Goal: Task Accomplishment & Management: Use online tool/utility

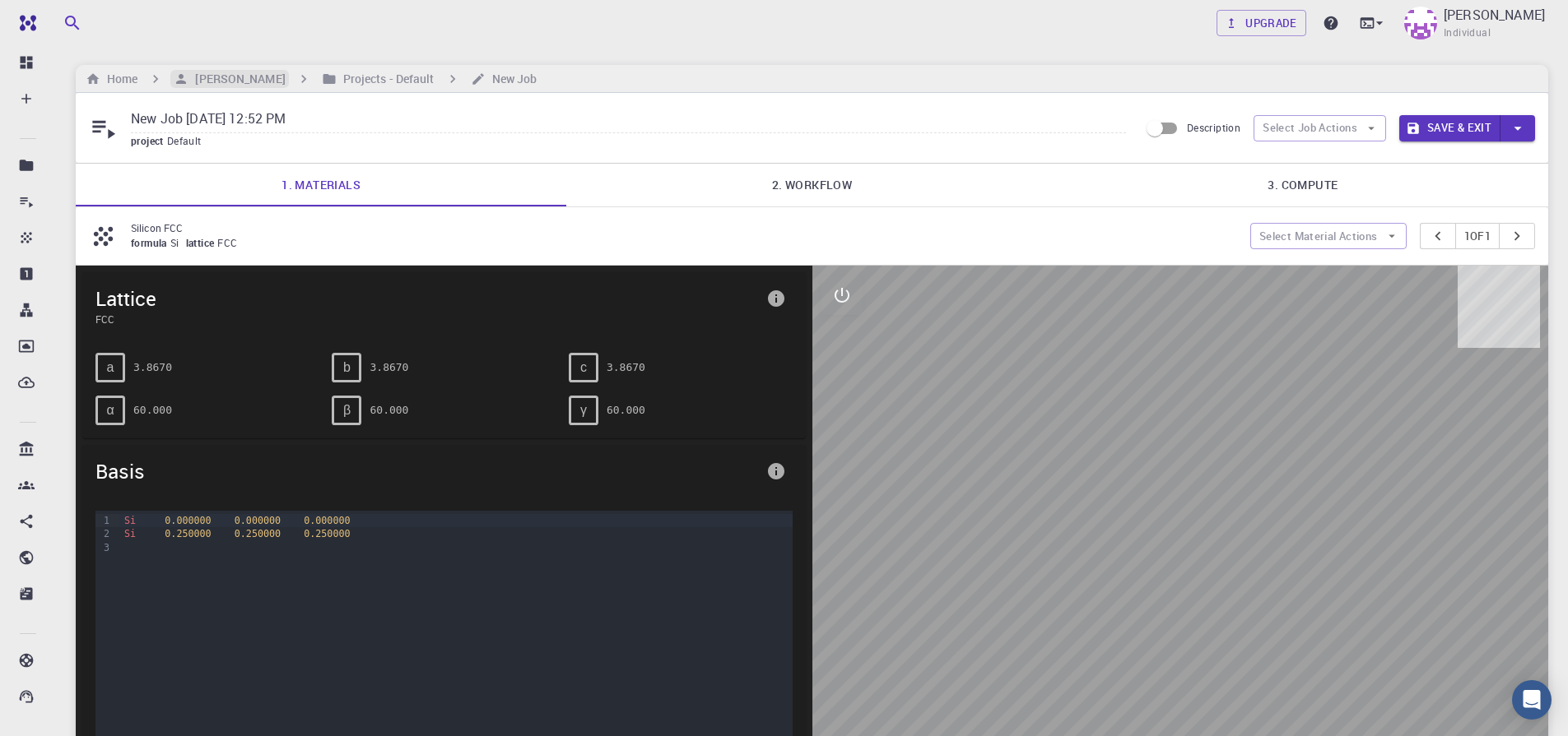
click at [225, 77] on h6 "[PERSON_NAME]" at bounding box center [237, 78] width 97 height 18
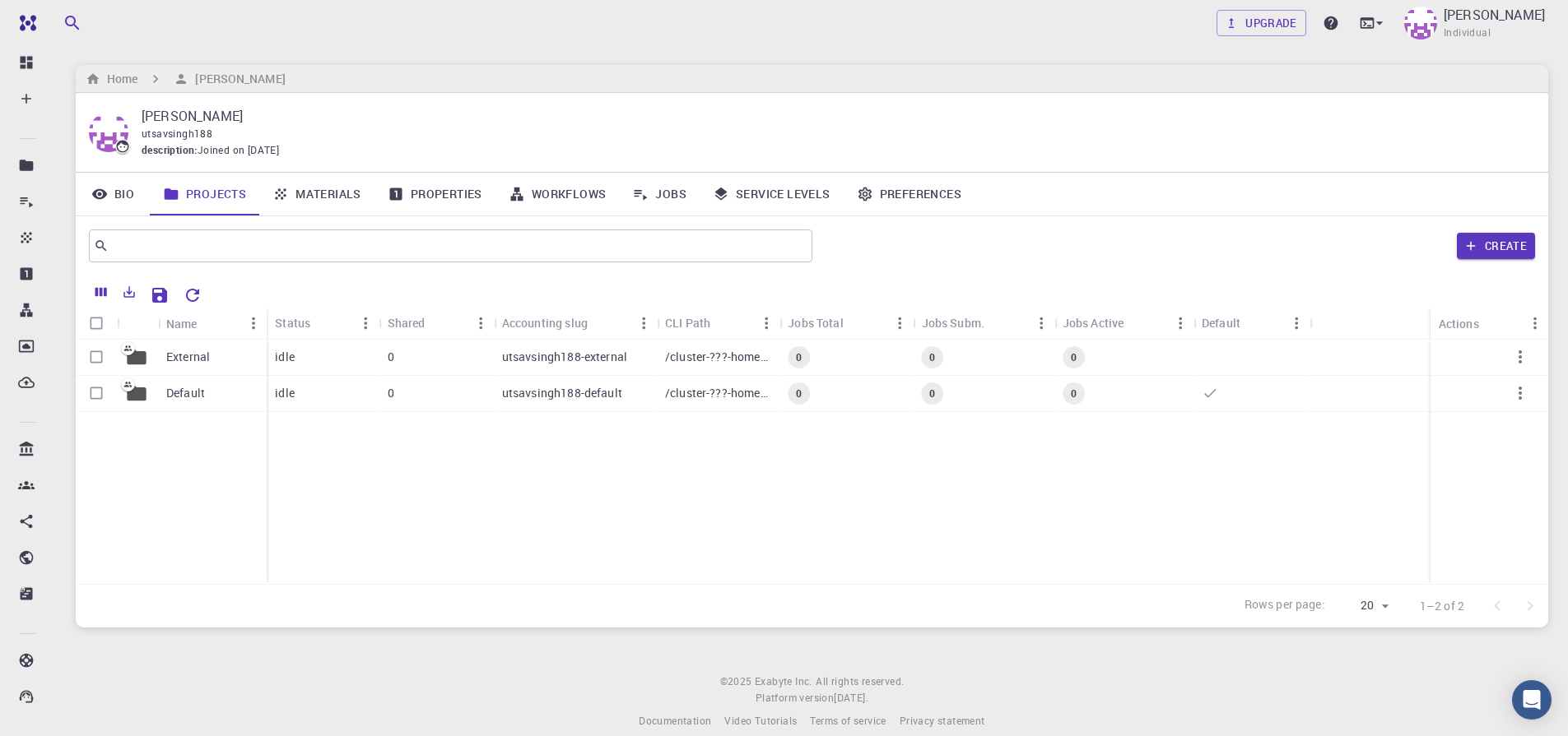
click at [310, 196] on link "Materials" at bounding box center [316, 194] width 115 height 42
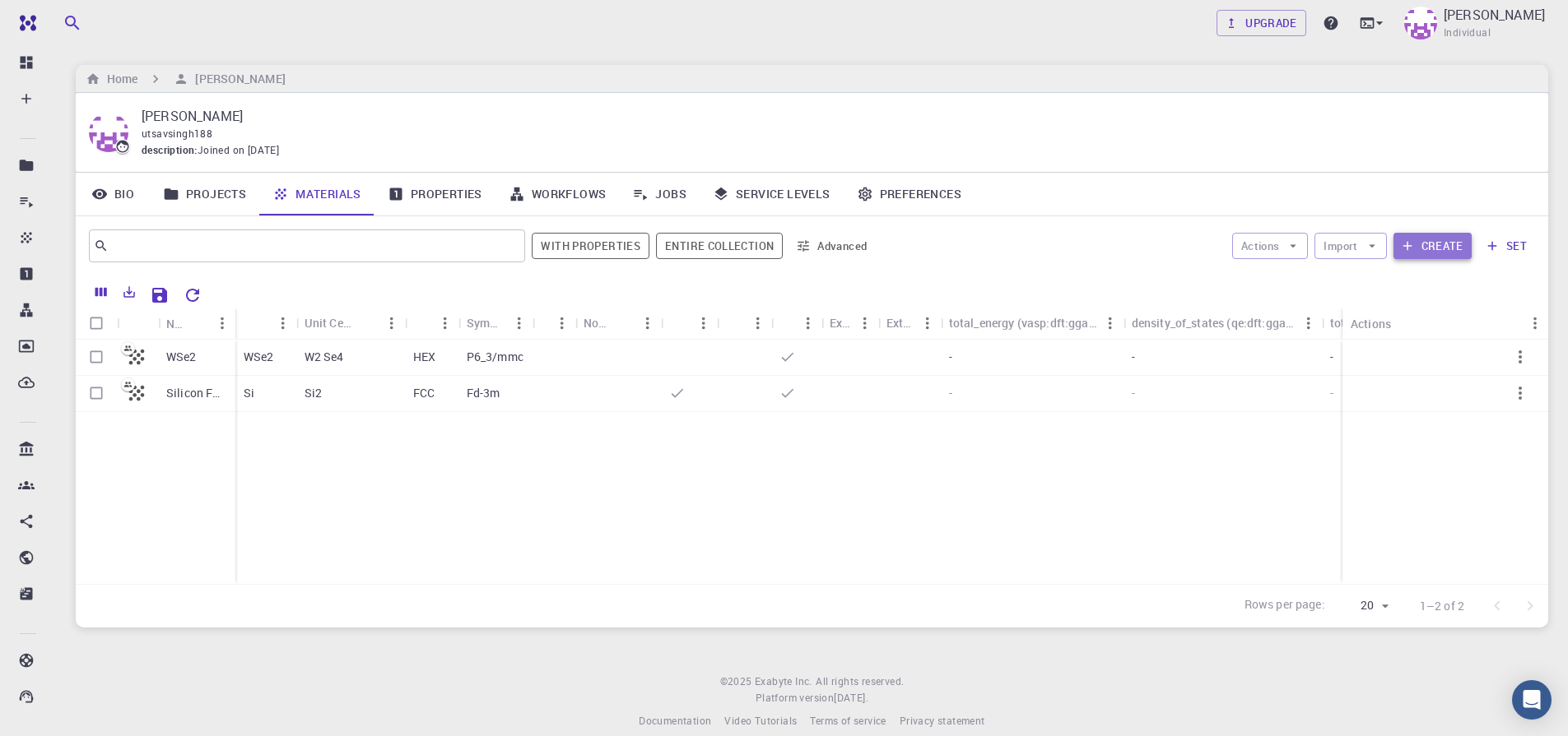
click at [1418, 243] on button "Create" at bounding box center [1432, 245] width 78 height 26
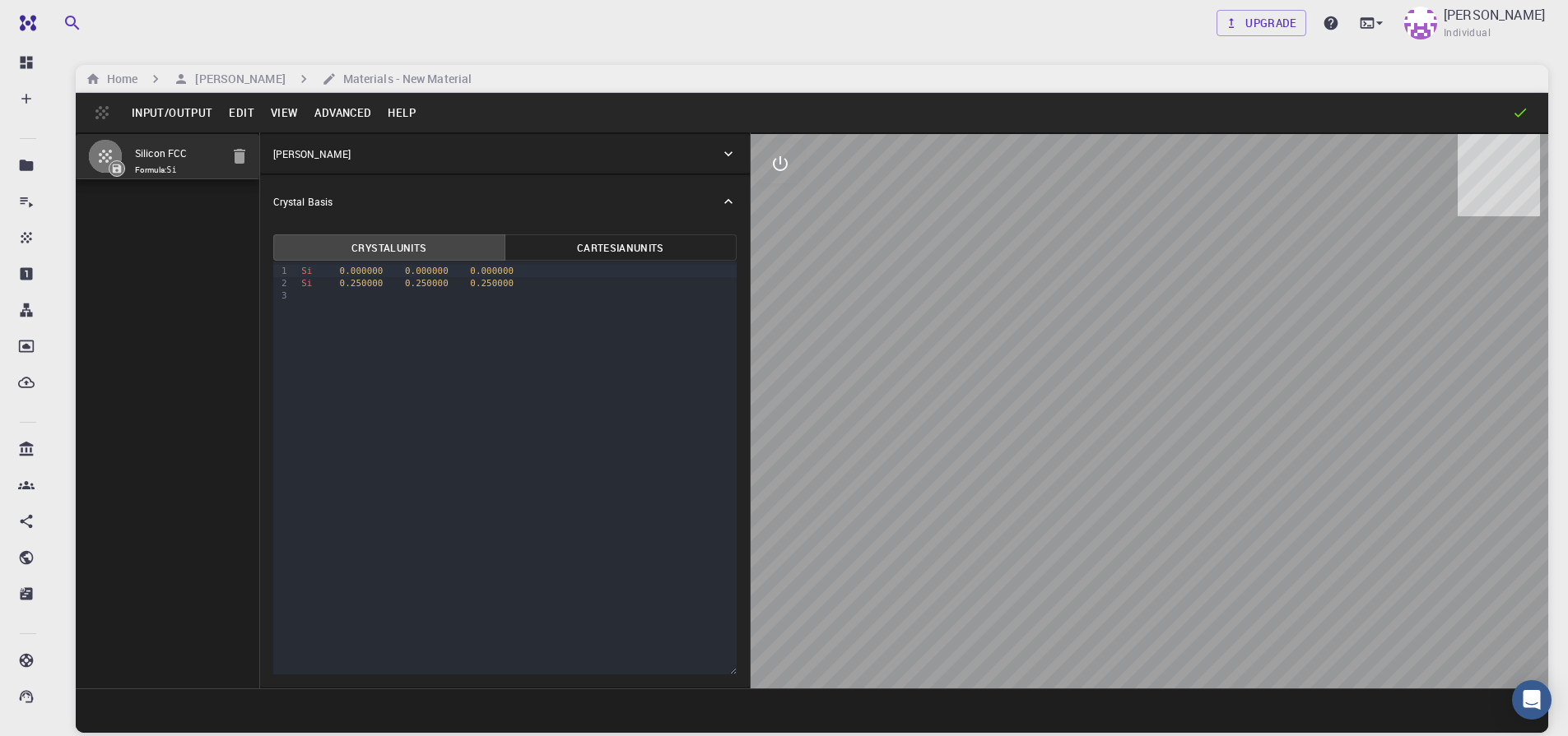
click at [221, 89] on div "Home UTSAV SINGH Materials - New Material" at bounding box center [812, 78] width 1472 height 28
click at [235, 73] on h6 "[PERSON_NAME]" at bounding box center [237, 78] width 97 height 18
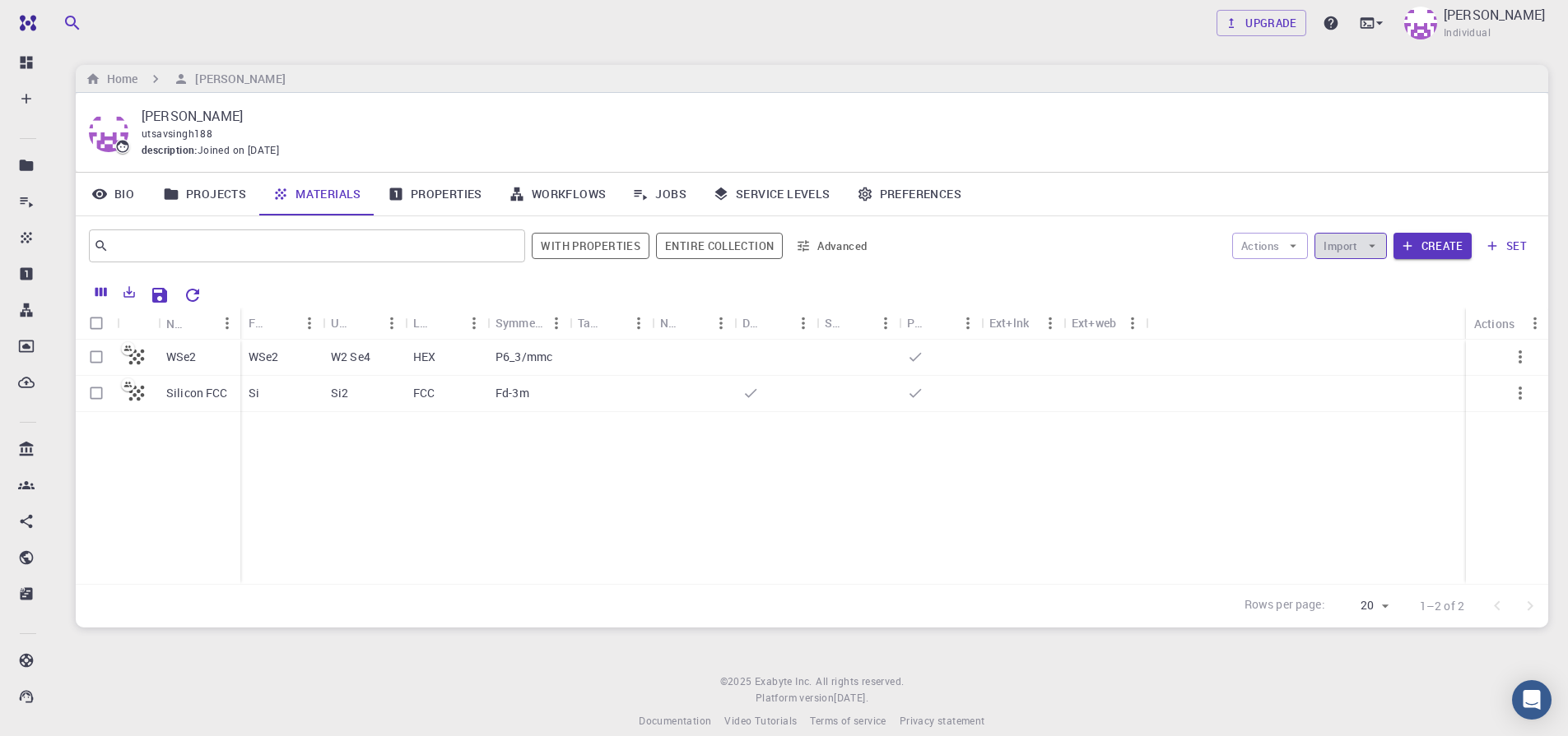
click at [1360, 244] on button "Import" at bounding box center [1350, 245] width 71 height 26
click at [1367, 284] on span "Upload File" at bounding box center [1411, 278] width 104 height 16
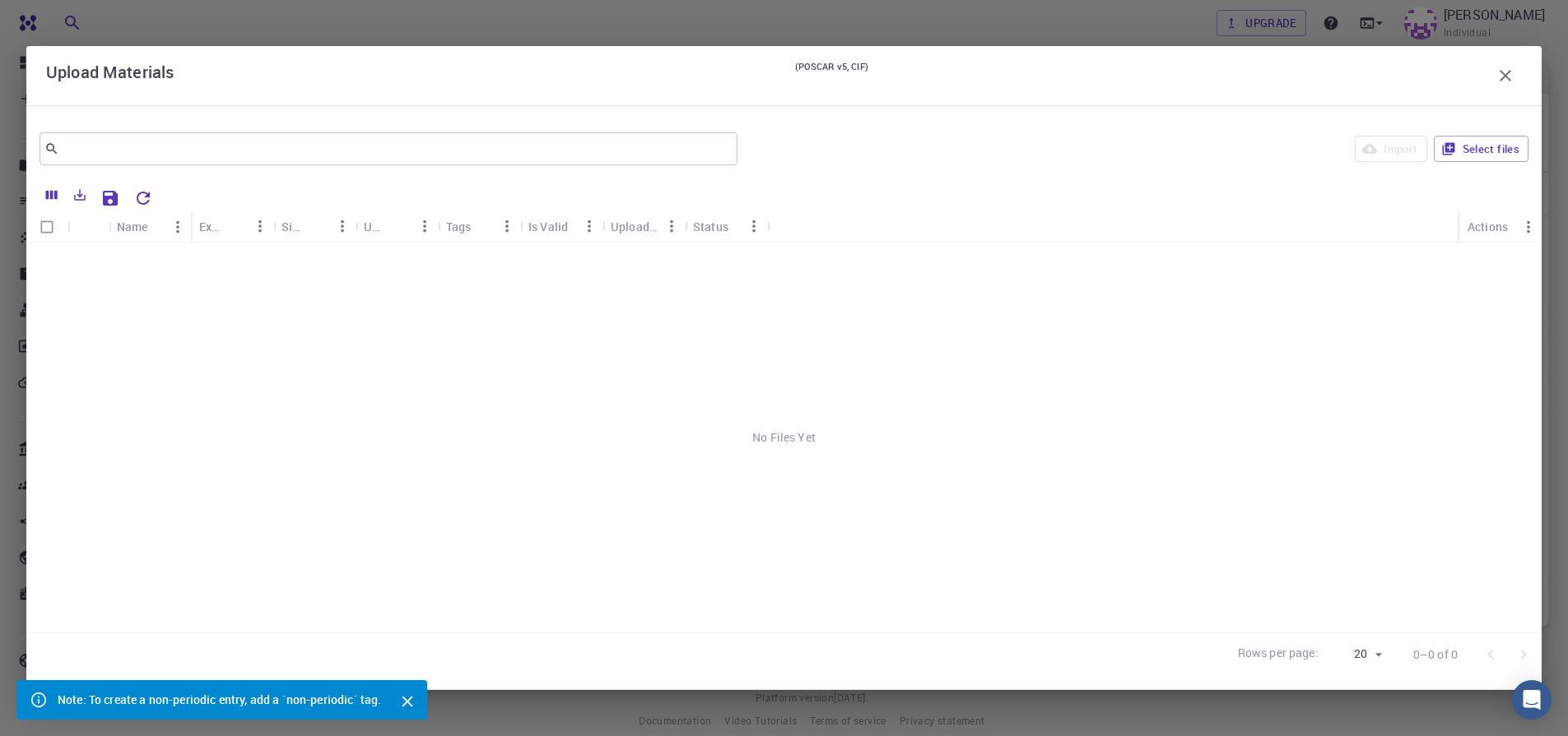
scroll to position [19, 0]
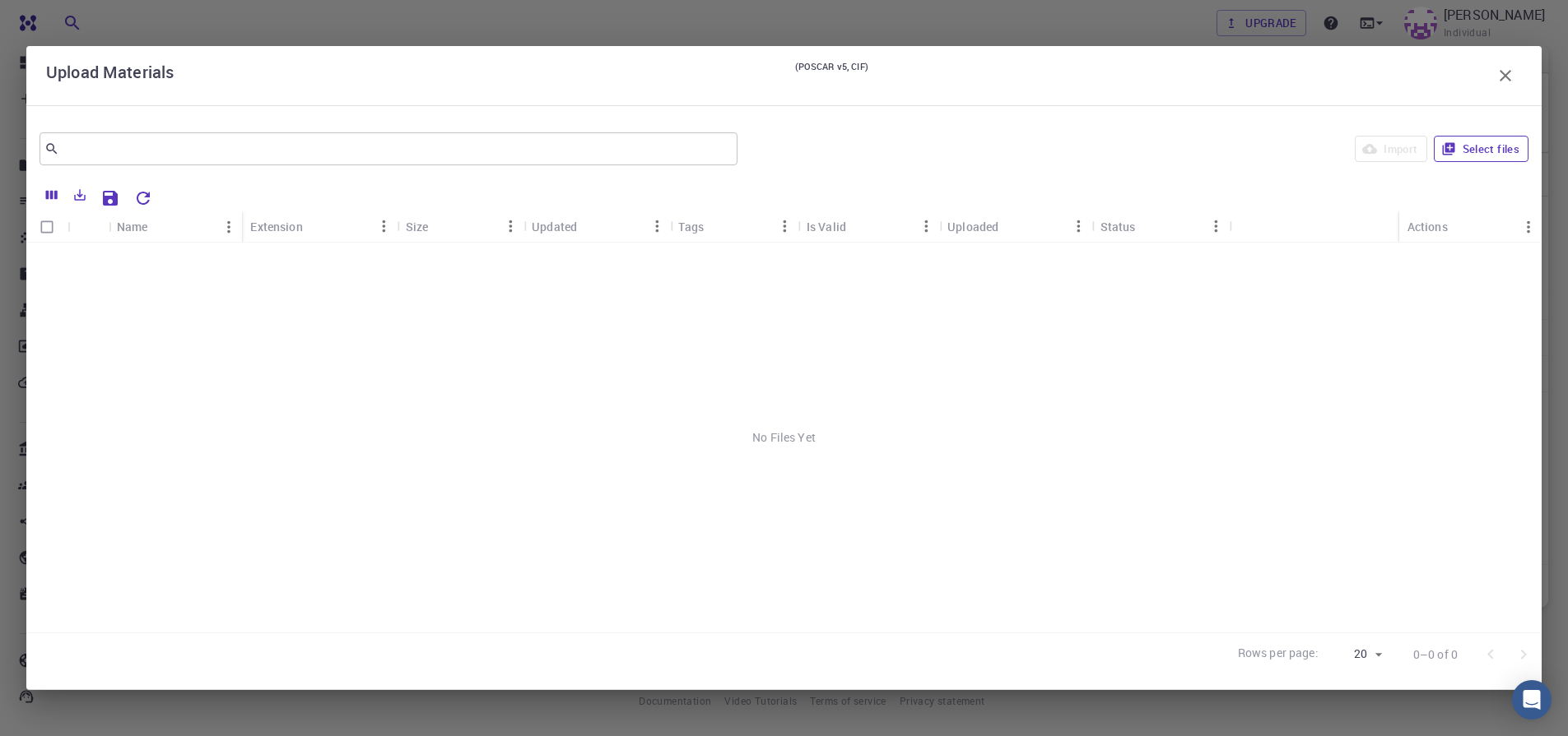
click at [1501, 156] on button "Select files" at bounding box center [1481, 149] width 95 height 26
click at [36, 266] on input "Select row" at bounding box center [46, 261] width 31 height 31
checkbox input "true"
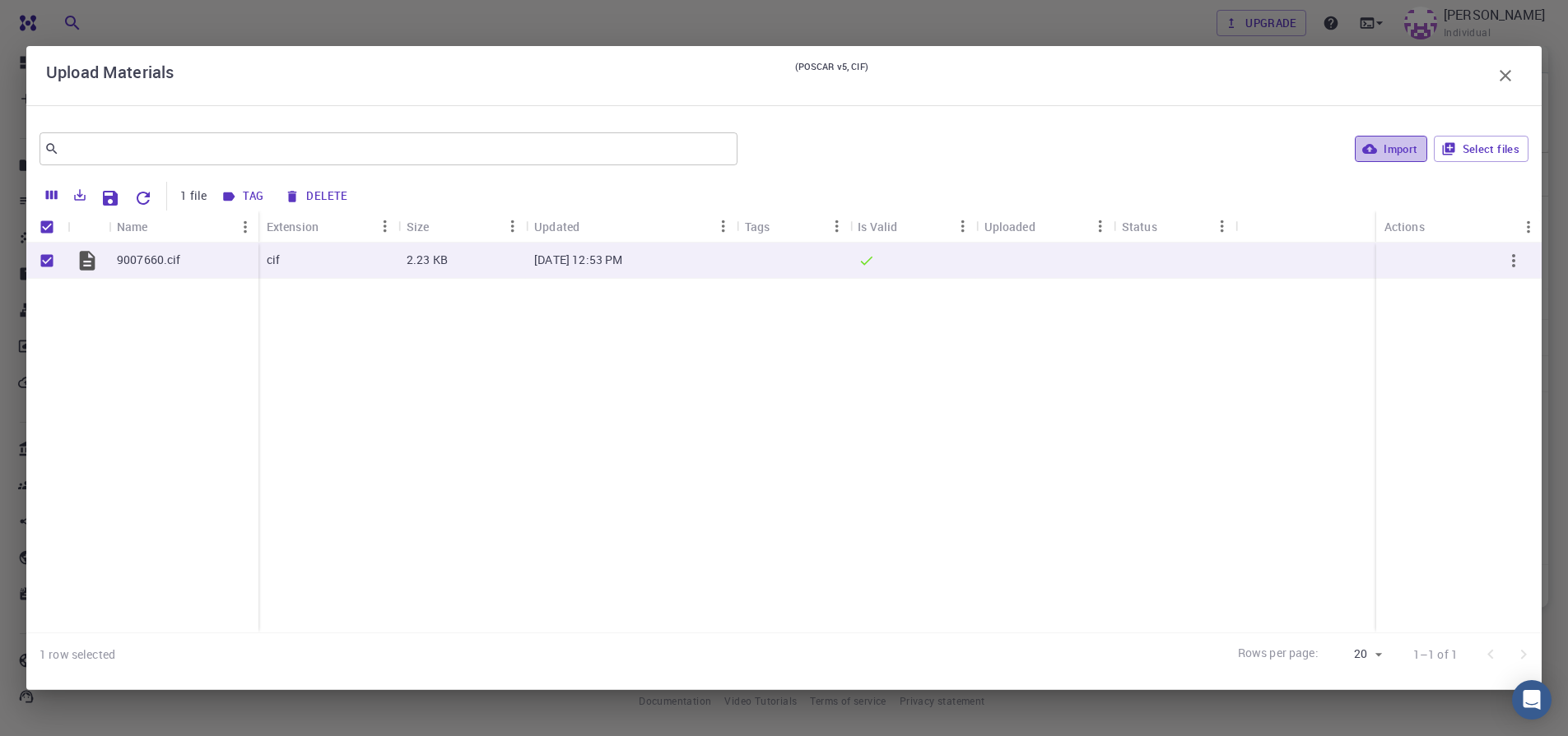
click at [1398, 154] on button "Import" at bounding box center [1390, 149] width 71 height 26
checkbox input "false"
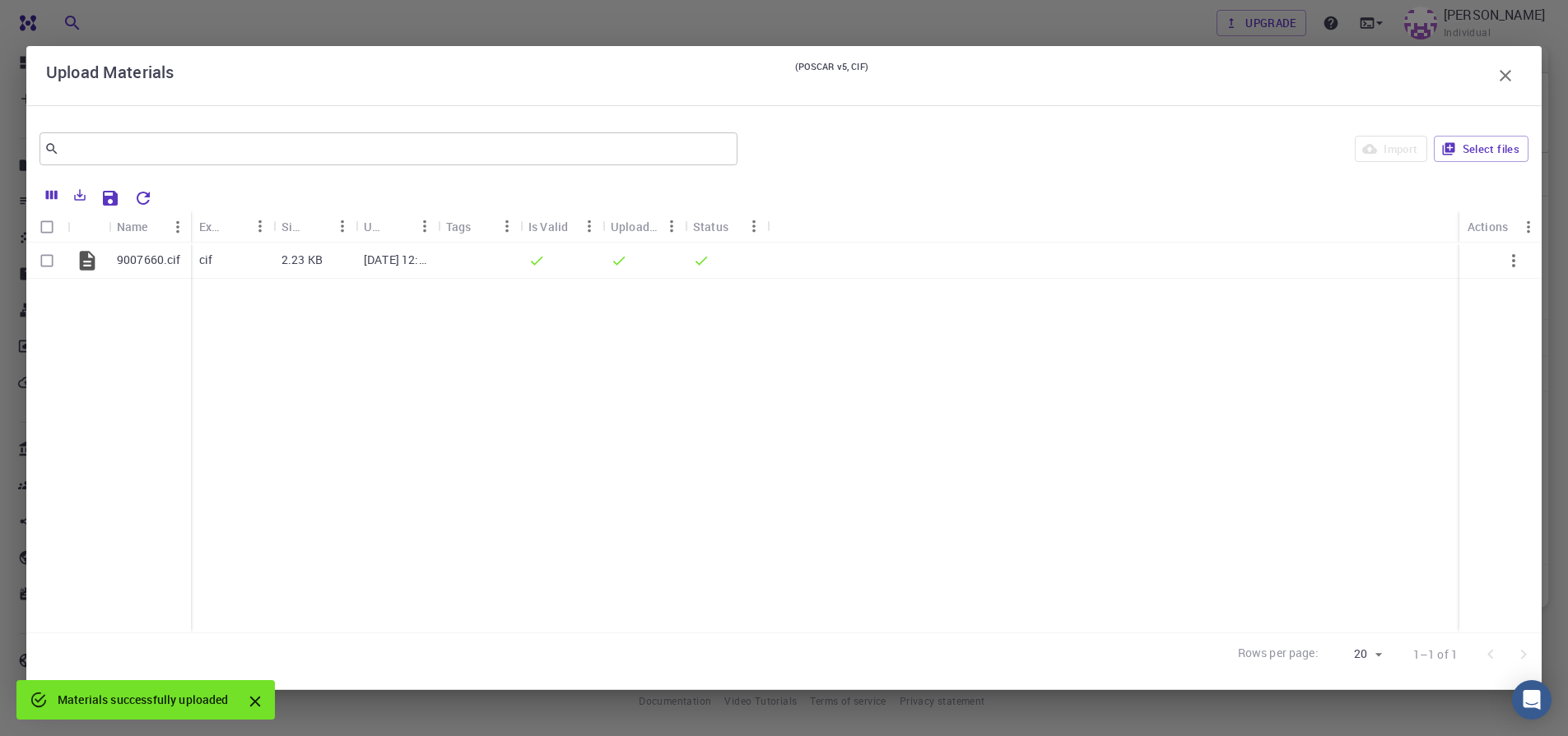
click at [1511, 76] on icon "button" at bounding box center [1505, 75] width 19 height 19
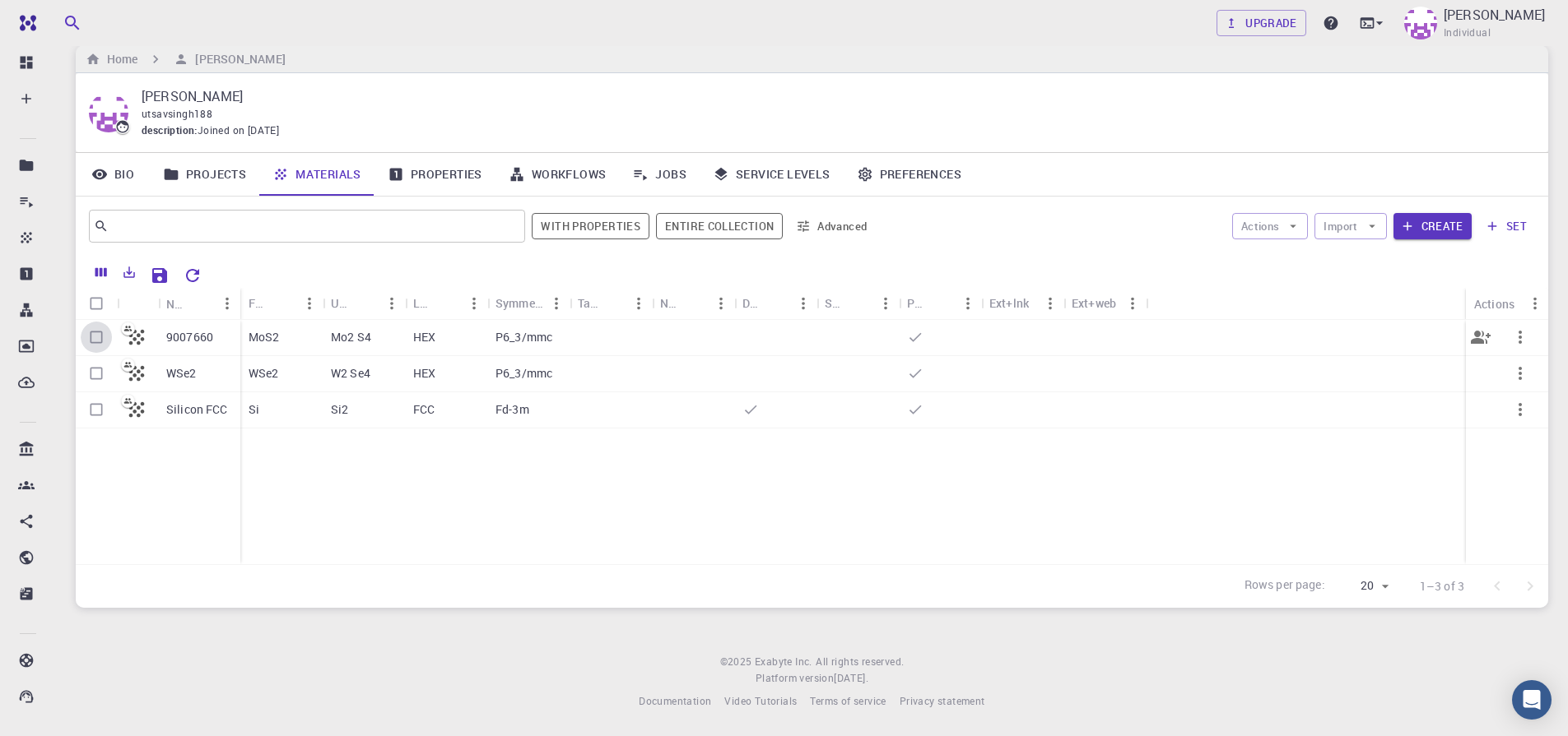
click at [94, 339] on input "Select row" at bounding box center [96, 337] width 31 height 31
checkbox input "true"
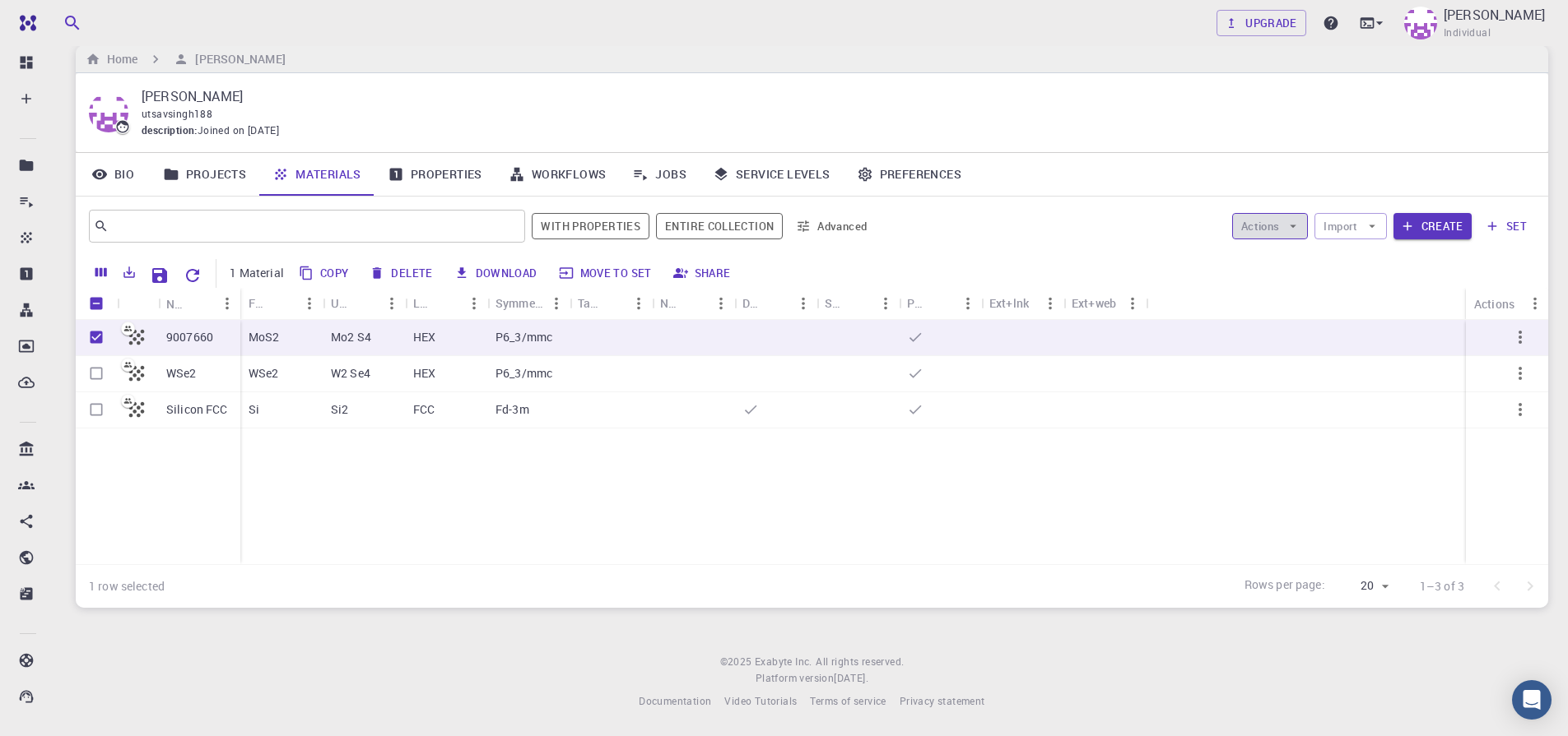
click at [1300, 220] on icon "button" at bounding box center [1292, 226] width 14 height 14
click at [1254, 258] on icon at bounding box center [1254, 259] width 13 height 13
click at [1332, 234] on button "Import" at bounding box center [1350, 226] width 71 height 26
click at [1357, 256] on div at bounding box center [1344, 259] width 30 height 16
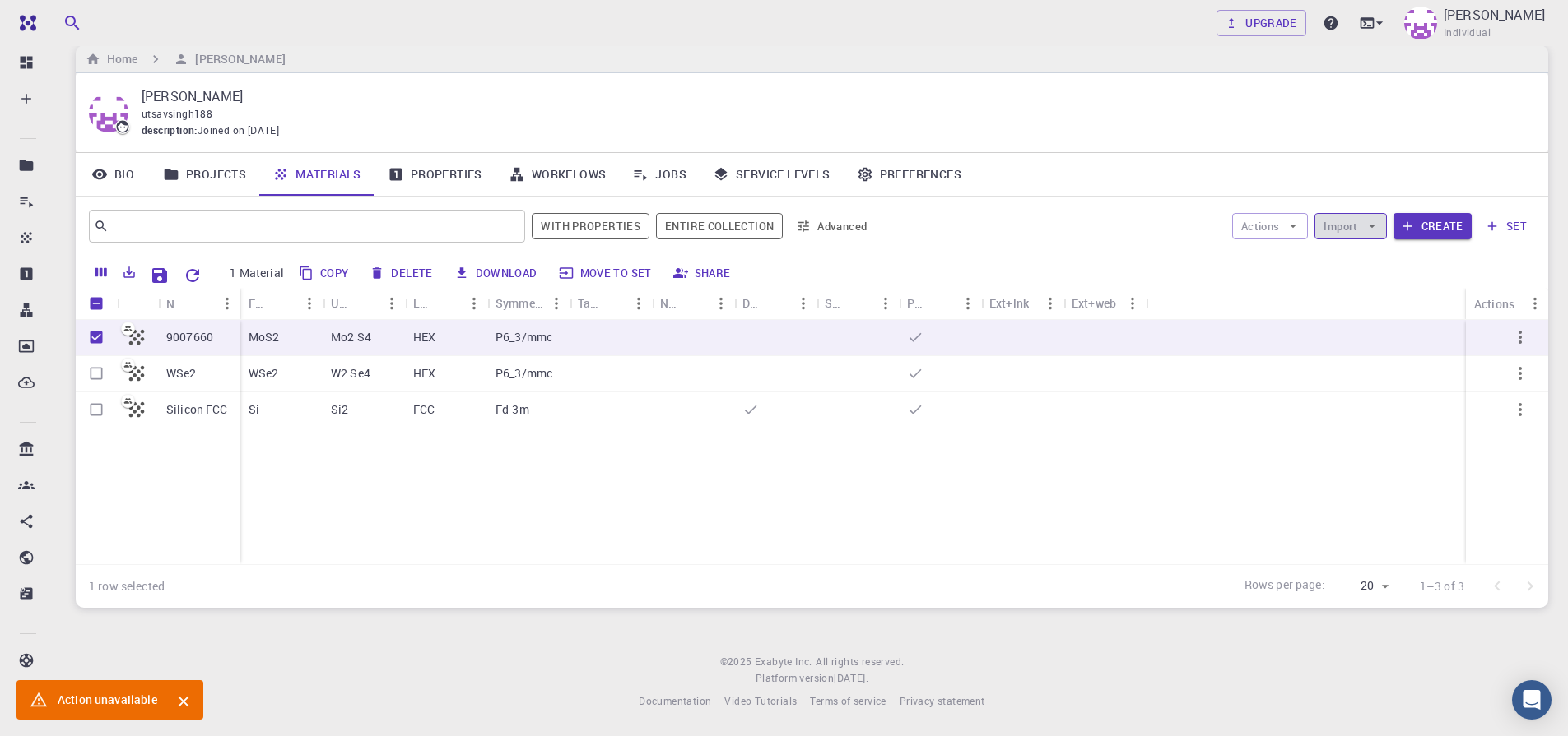
click at [1374, 232] on icon "button" at bounding box center [1371, 226] width 14 height 14
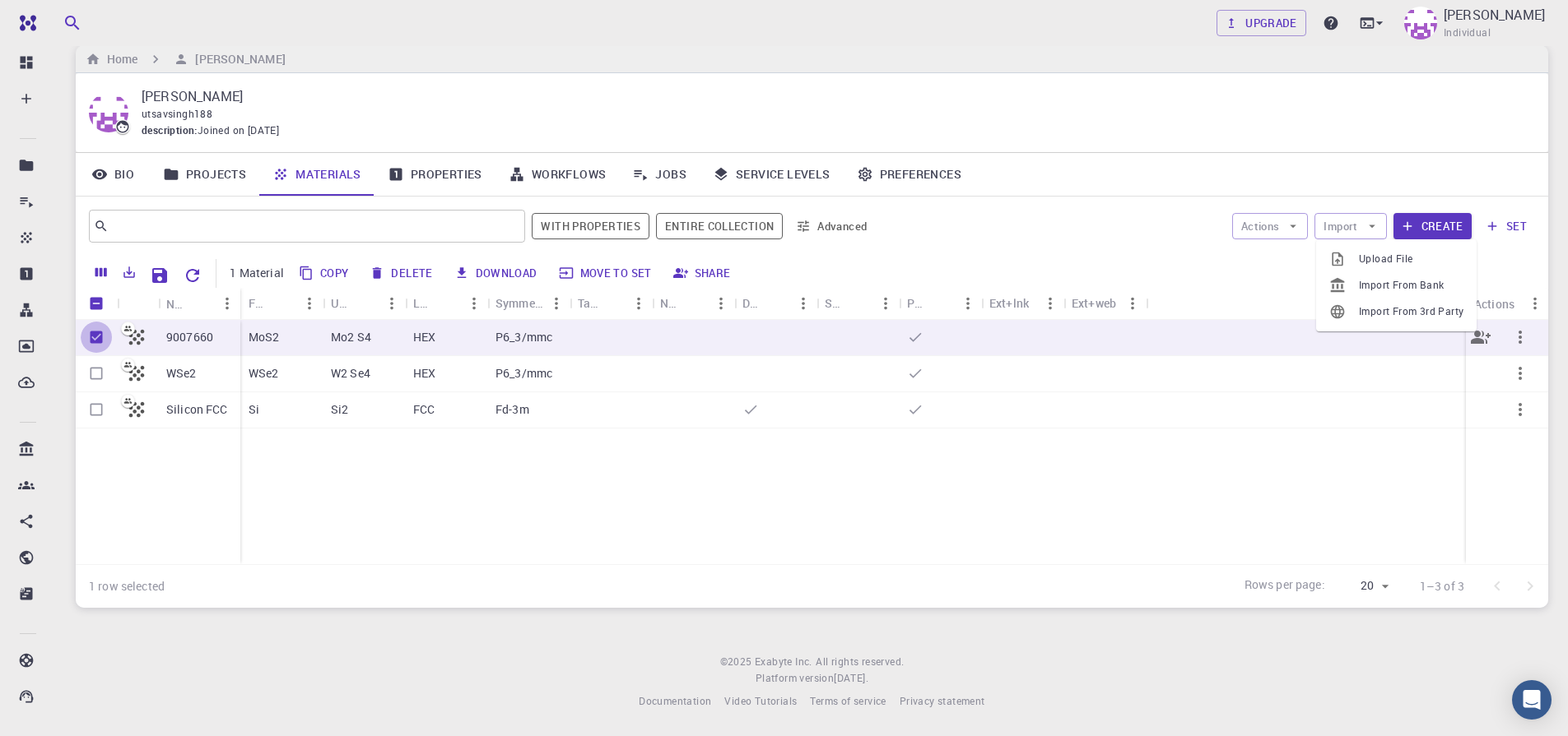
click at [95, 341] on input "Unselect row" at bounding box center [96, 337] width 31 height 31
checkbox input "false"
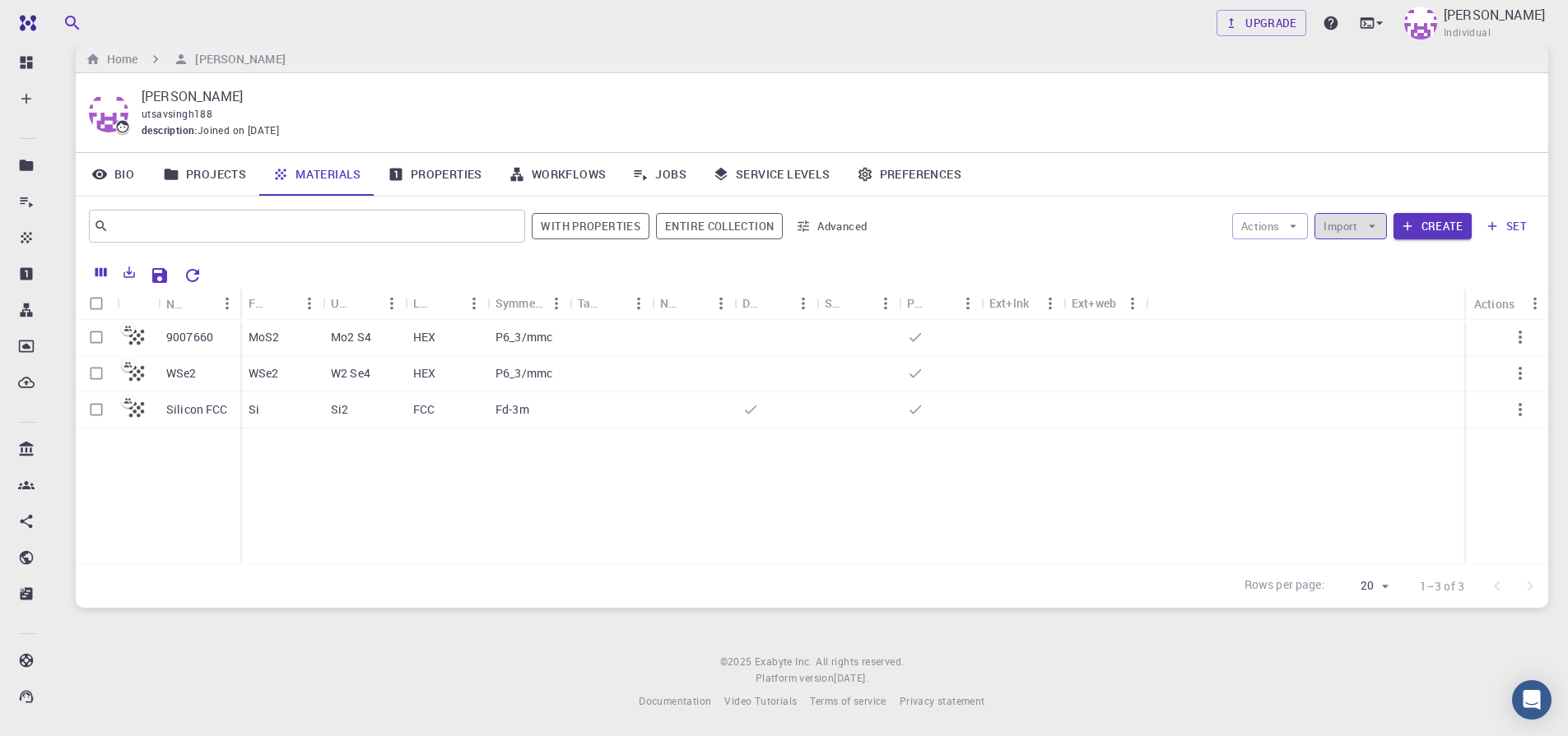
click at [1356, 228] on button "Import" at bounding box center [1350, 226] width 71 height 26
click at [1369, 263] on span "Upload File" at bounding box center [1411, 259] width 104 height 16
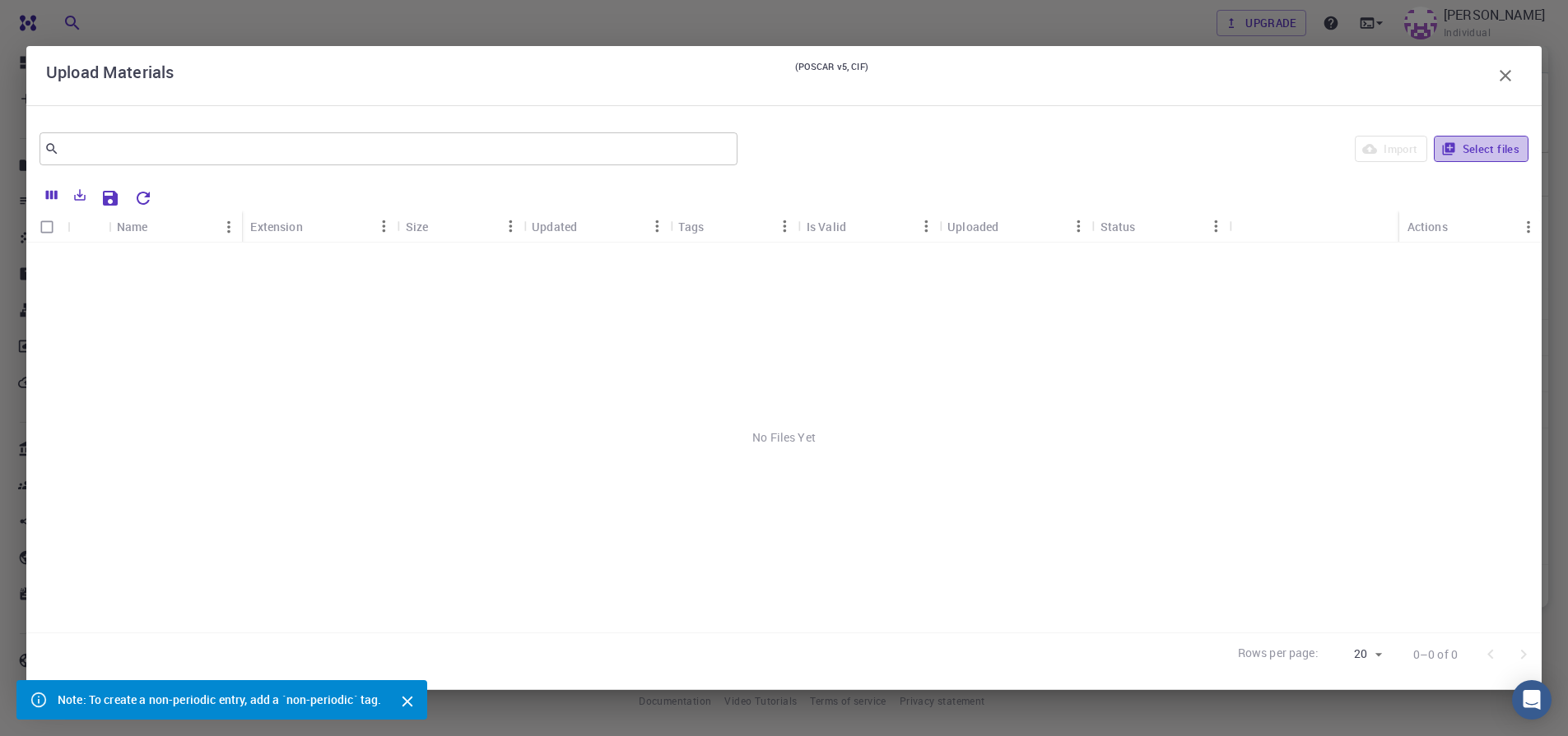
click at [1464, 158] on button "Select files" at bounding box center [1481, 149] width 95 height 26
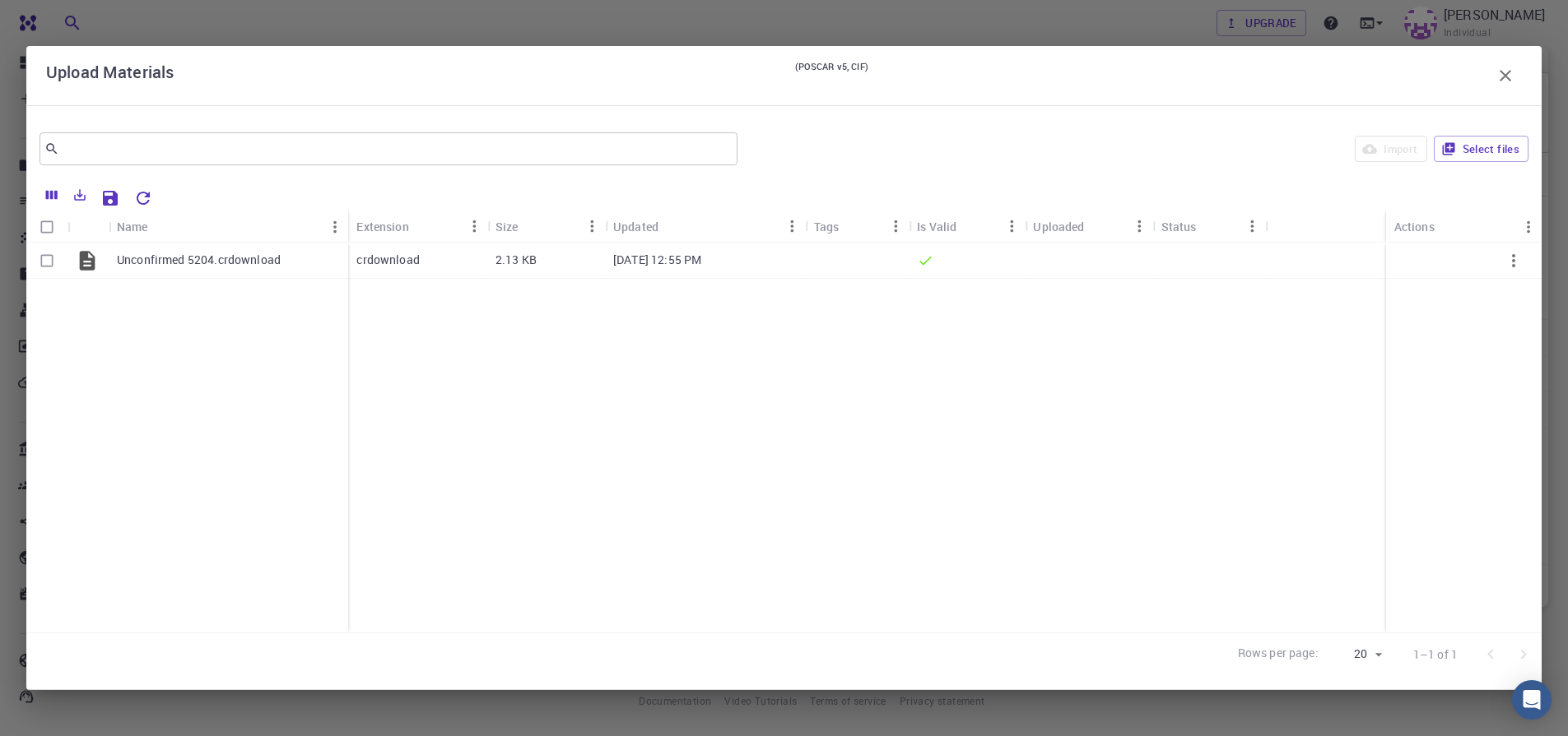
click at [1507, 80] on icon "button" at bounding box center [1505, 75] width 19 height 19
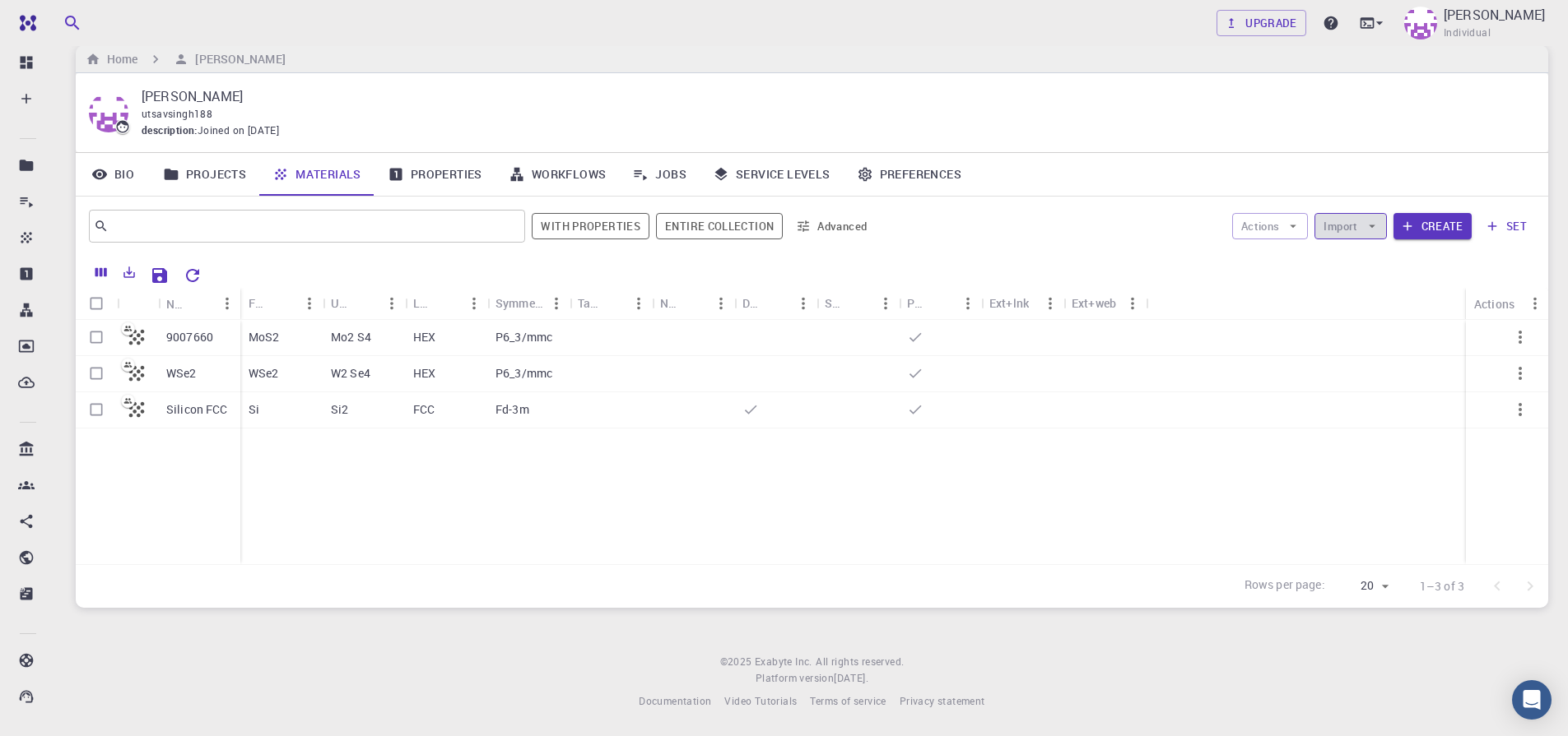
click at [1325, 228] on button "Import" at bounding box center [1350, 226] width 71 height 26
click at [1349, 264] on div at bounding box center [1344, 259] width 30 height 16
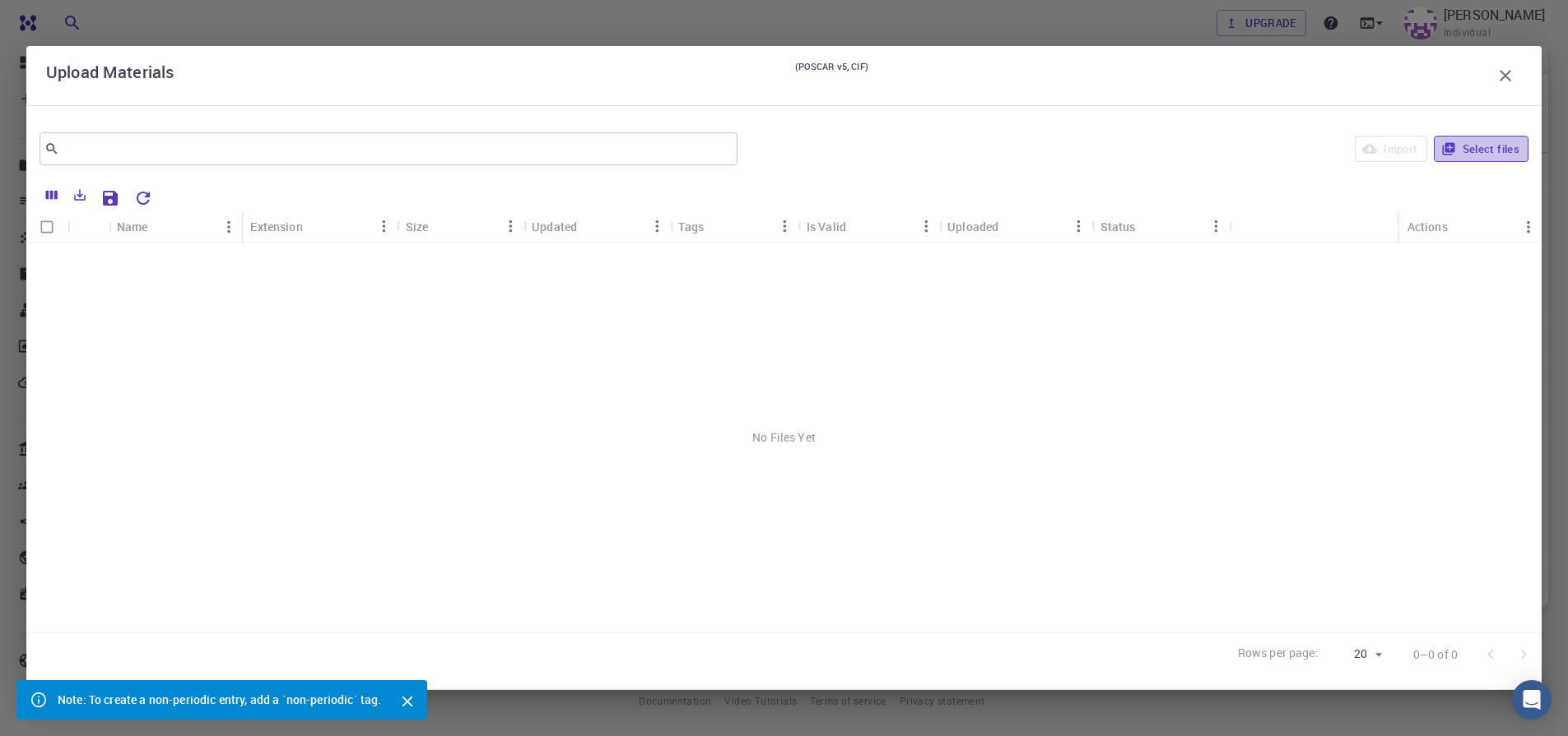
click at [1455, 155] on button "Select files" at bounding box center [1481, 149] width 95 height 26
click at [48, 263] on input "Select row" at bounding box center [46, 261] width 31 height 31
checkbox input "true"
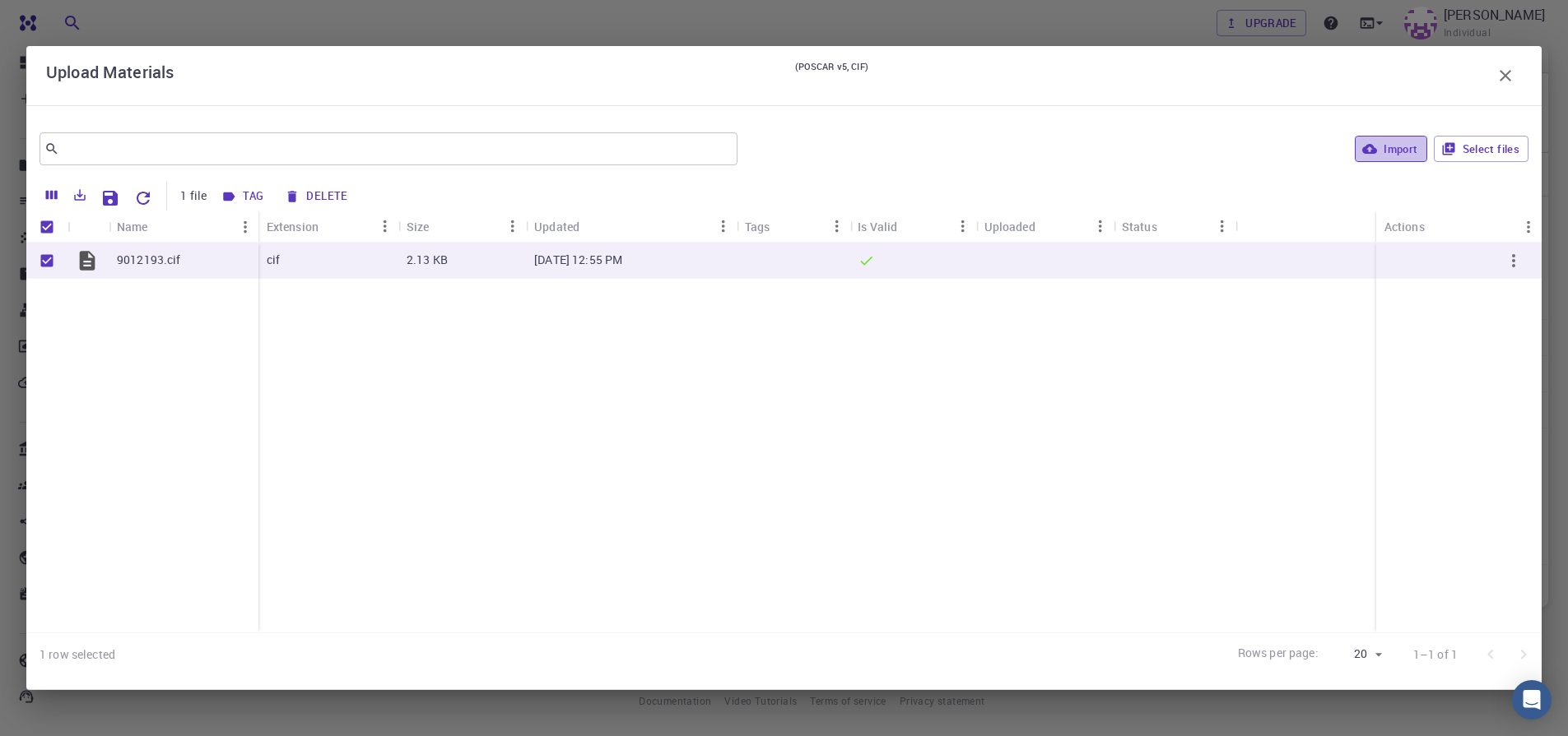
click at [1384, 156] on button "Import" at bounding box center [1390, 149] width 71 height 26
checkbox input "false"
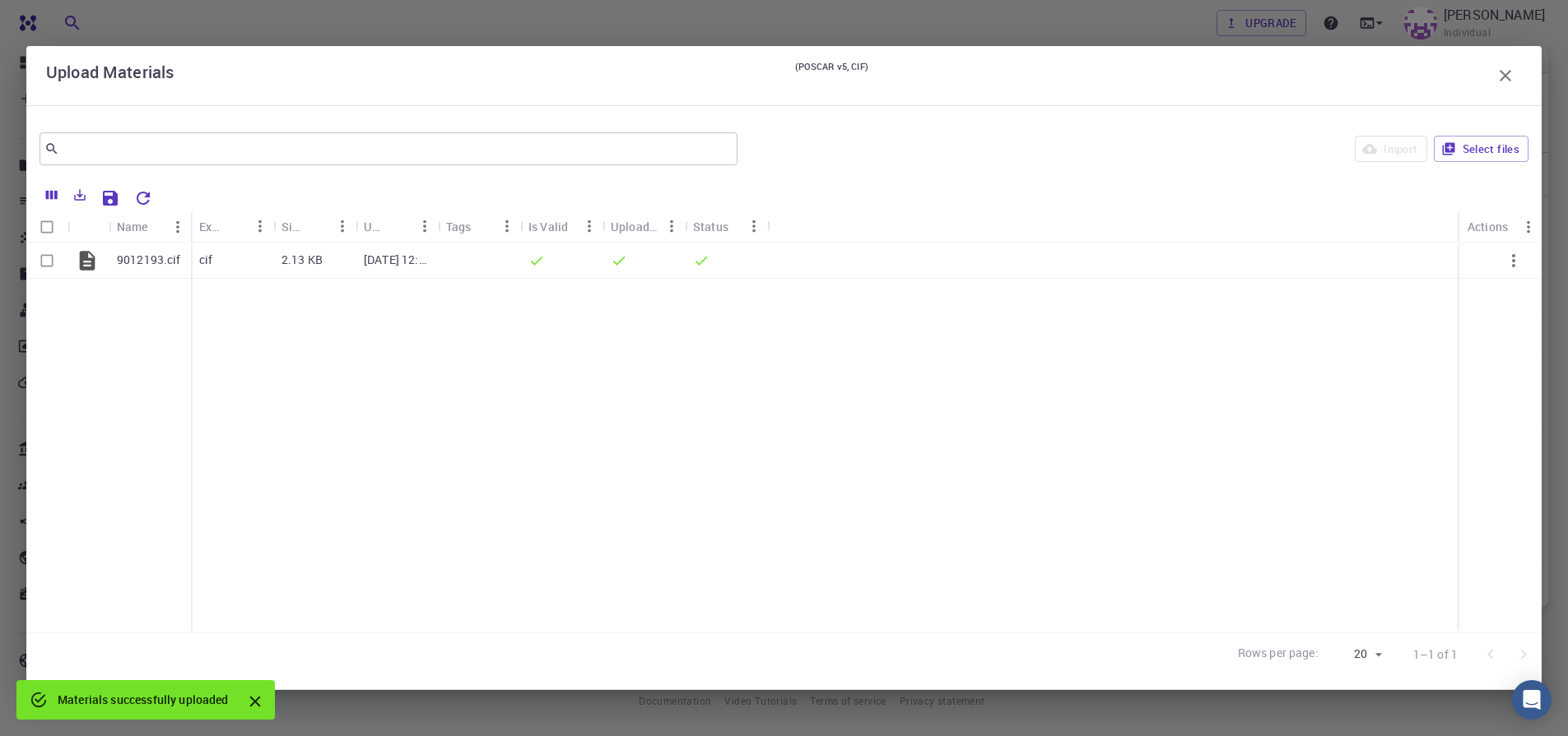
click at [1503, 71] on icon "button" at bounding box center [1505, 75] width 19 height 19
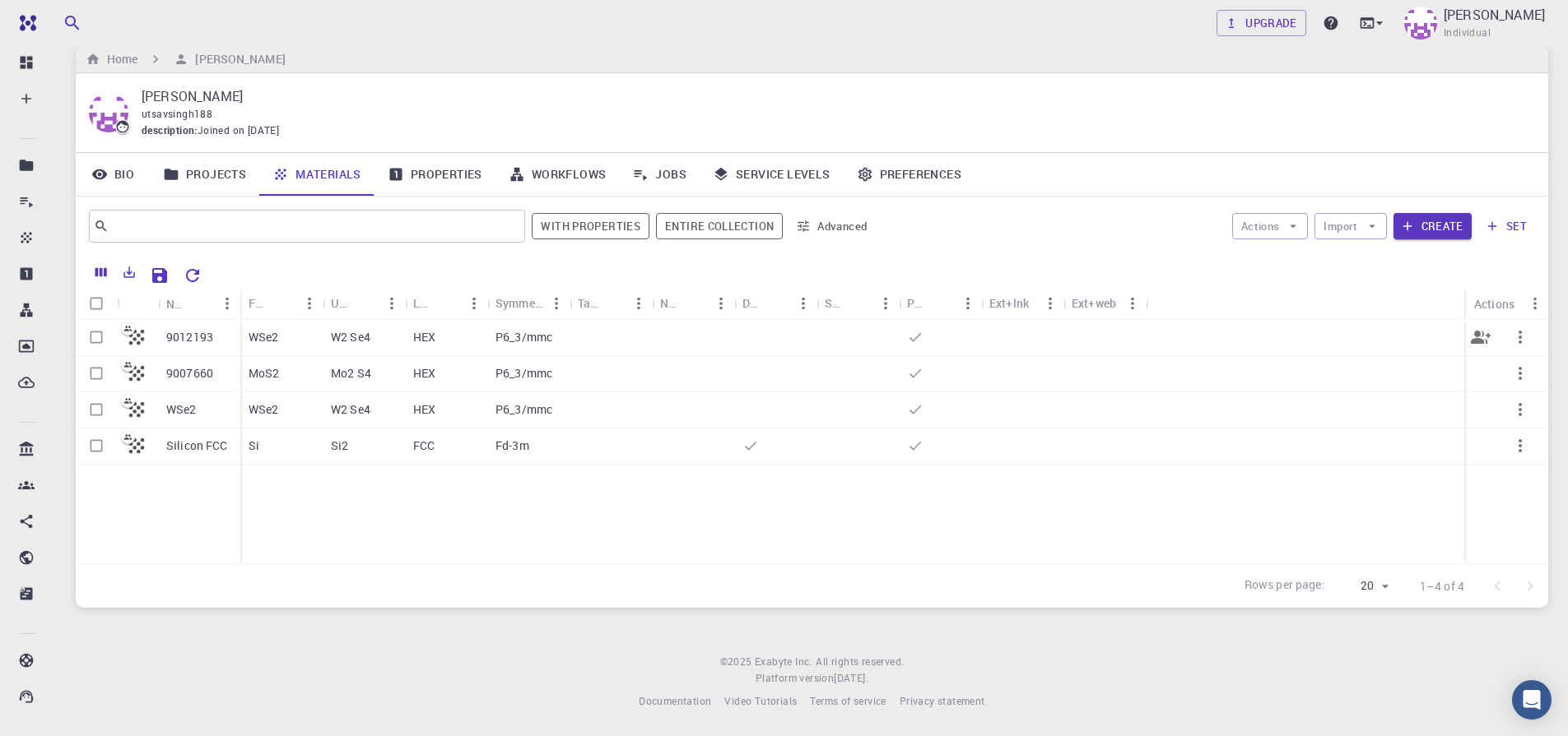
click at [93, 341] on input "Select row" at bounding box center [96, 337] width 31 height 31
checkbox input "true"
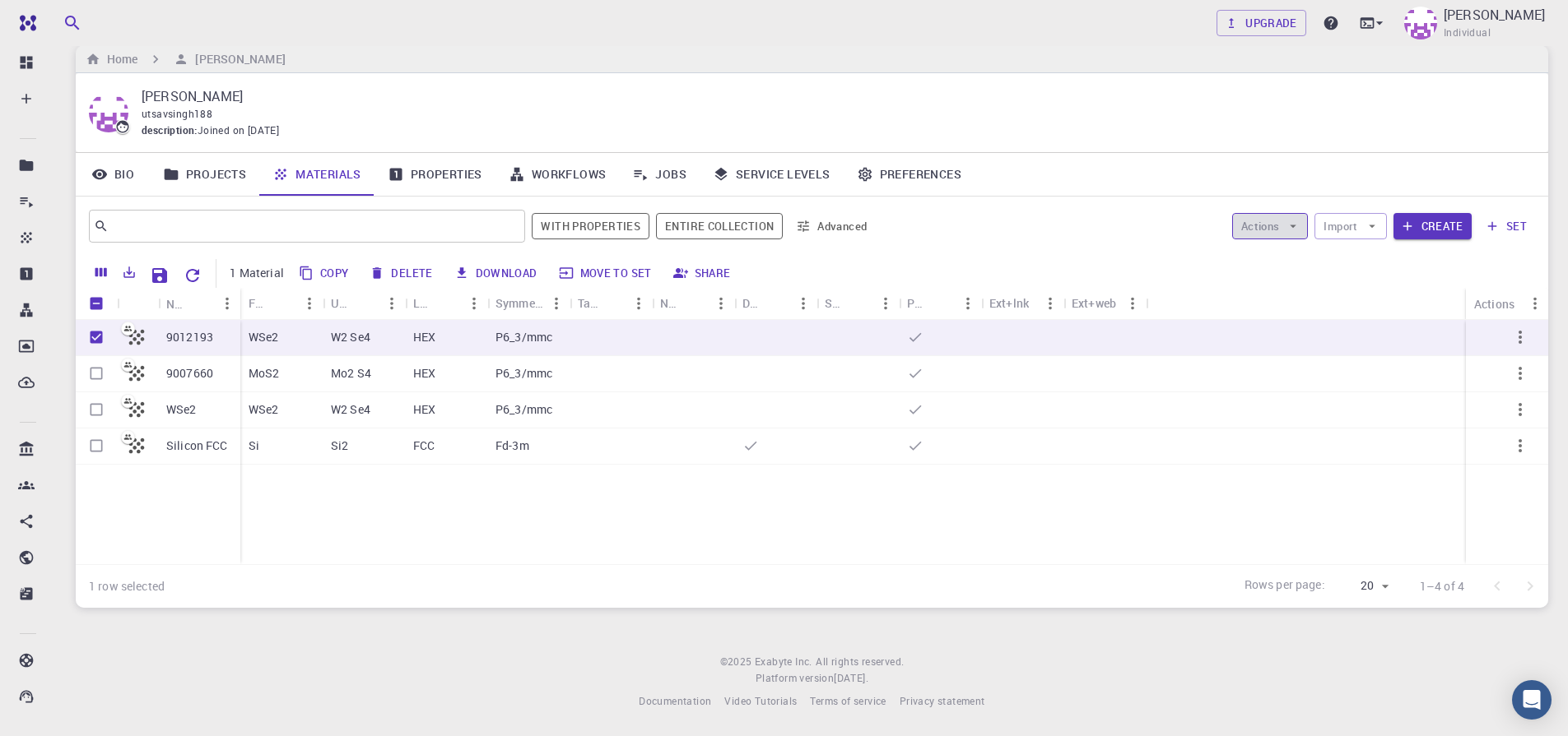
click at [1297, 227] on icon "button" at bounding box center [1292, 226] width 14 height 14
click at [1273, 257] on div at bounding box center [1261, 259] width 30 height 16
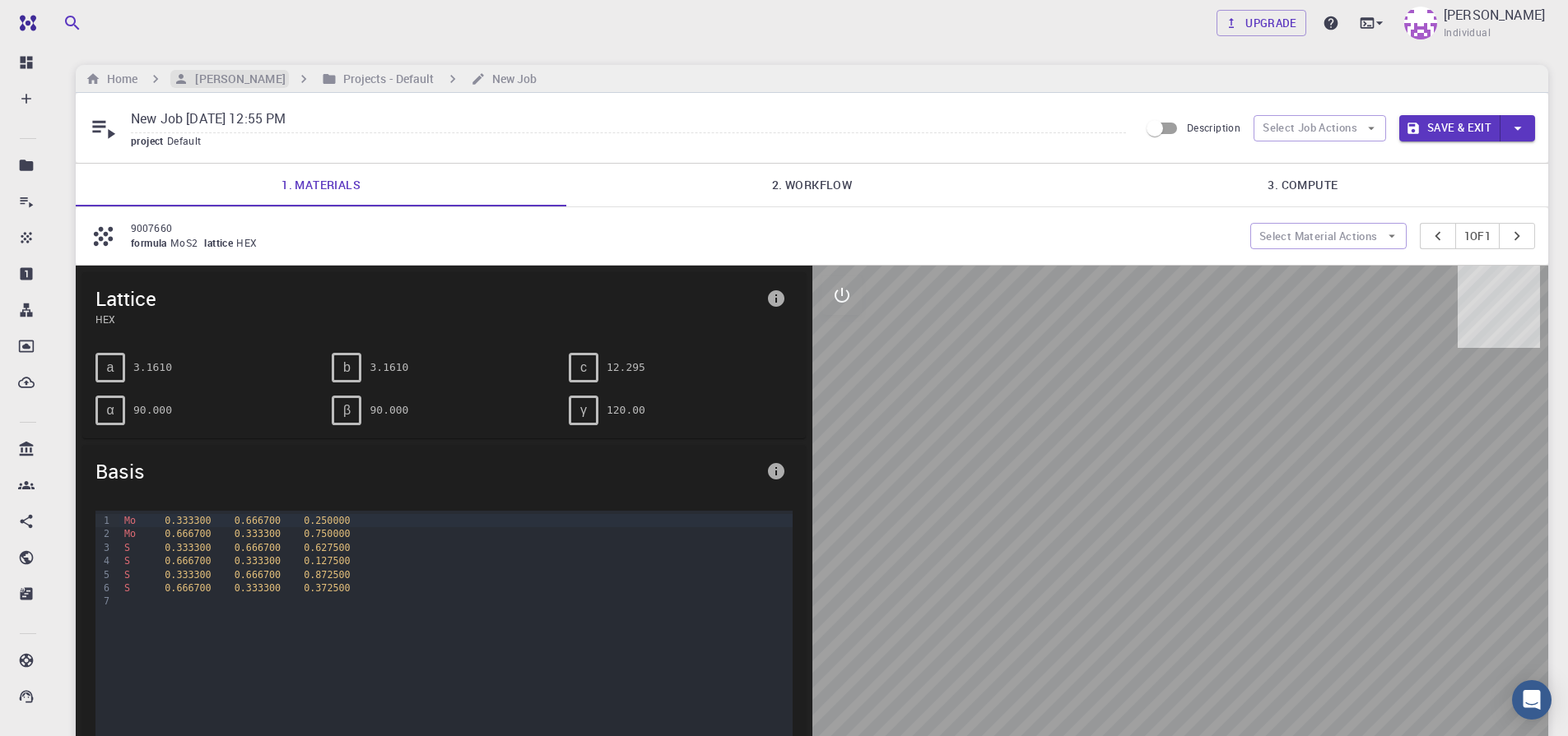
click at [241, 85] on h6 "[PERSON_NAME]" at bounding box center [237, 78] width 97 height 18
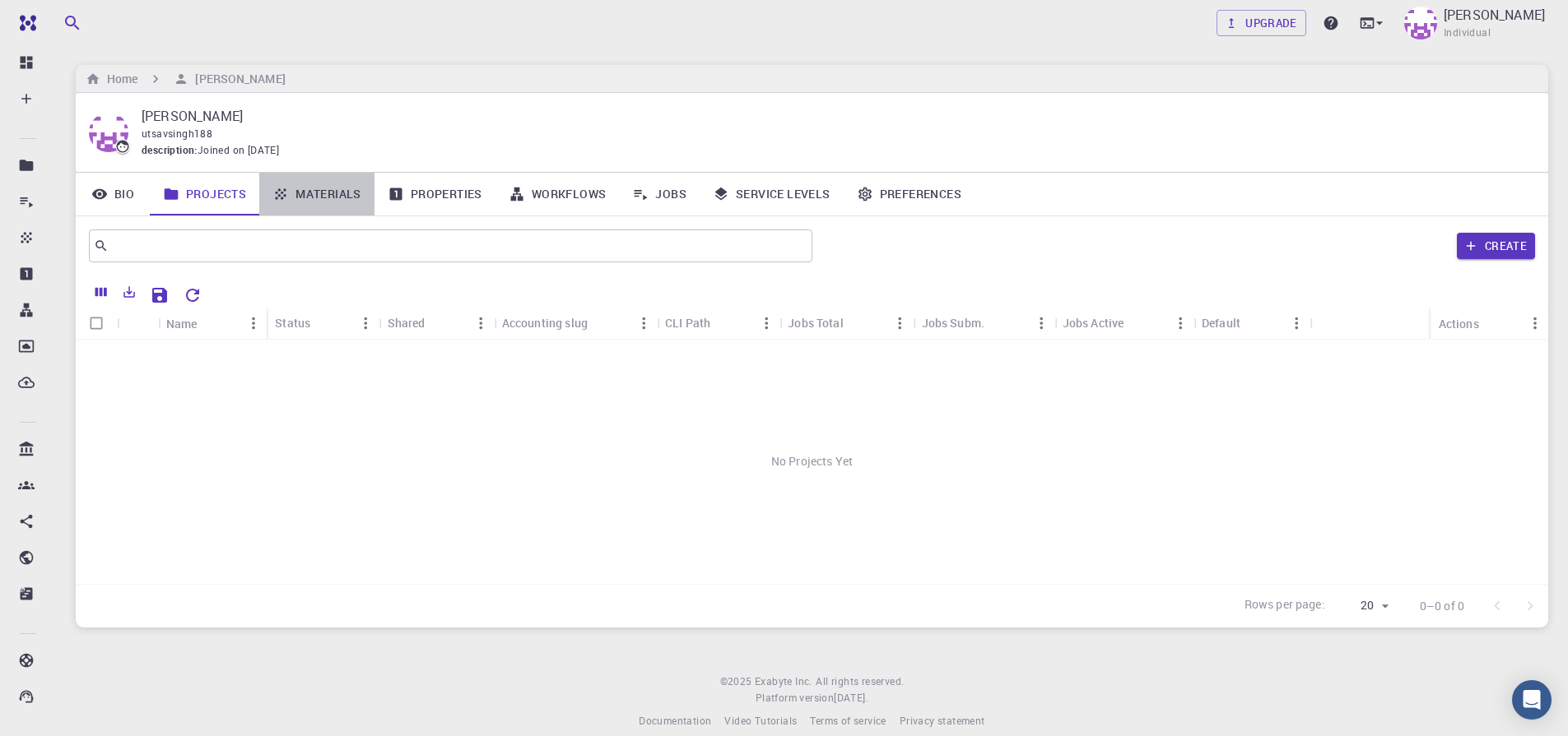
click at [308, 196] on link "Materials" at bounding box center [316, 194] width 115 height 42
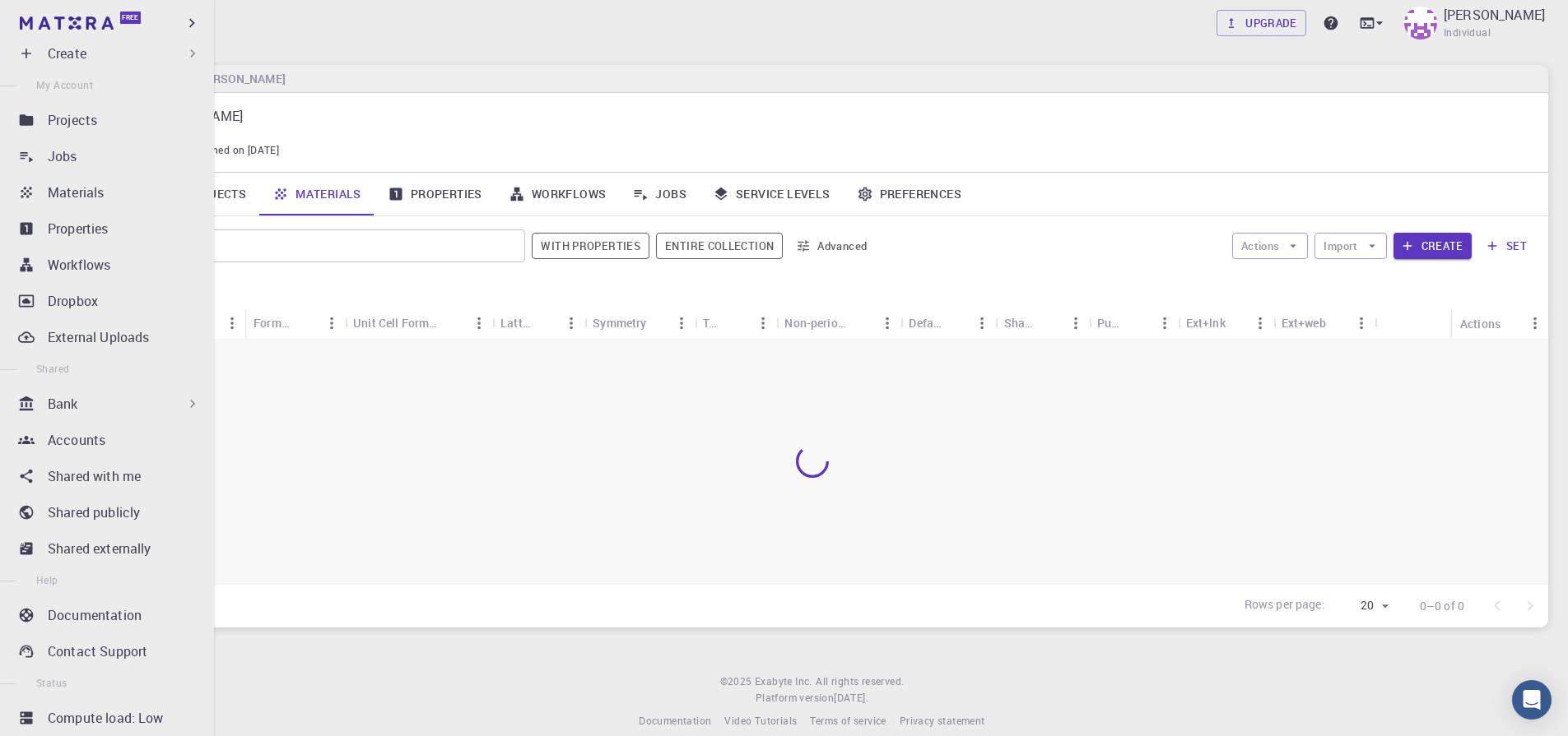
scroll to position [83, 0]
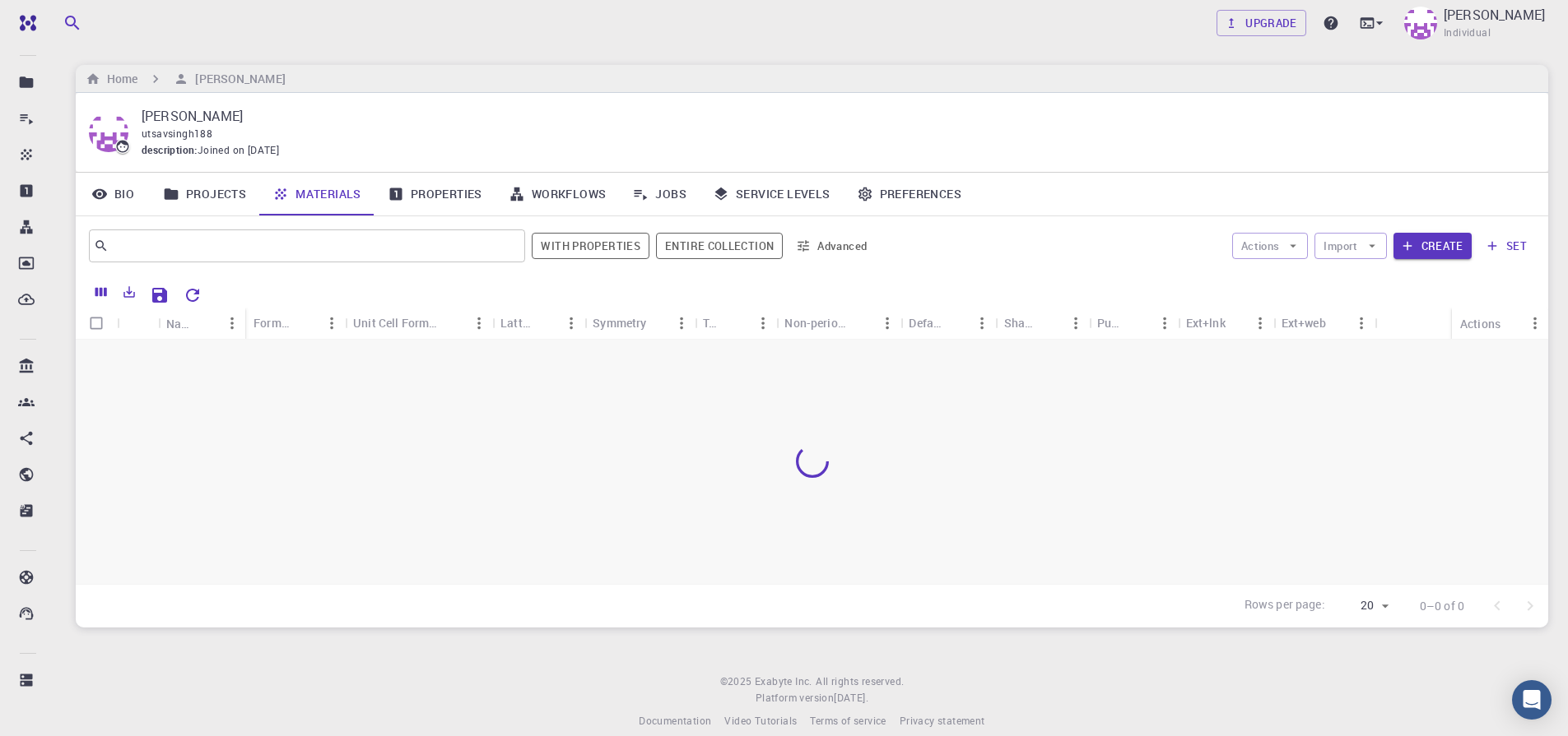
click at [696, 71] on div "Home [PERSON_NAME]" at bounding box center [812, 78] width 1472 height 28
click at [288, 695] on footer "© 2025 Exabyte Inc. All rights reserved. Platform version [DATE] . Documentatio…" at bounding box center [812, 702] width 1512 height 56
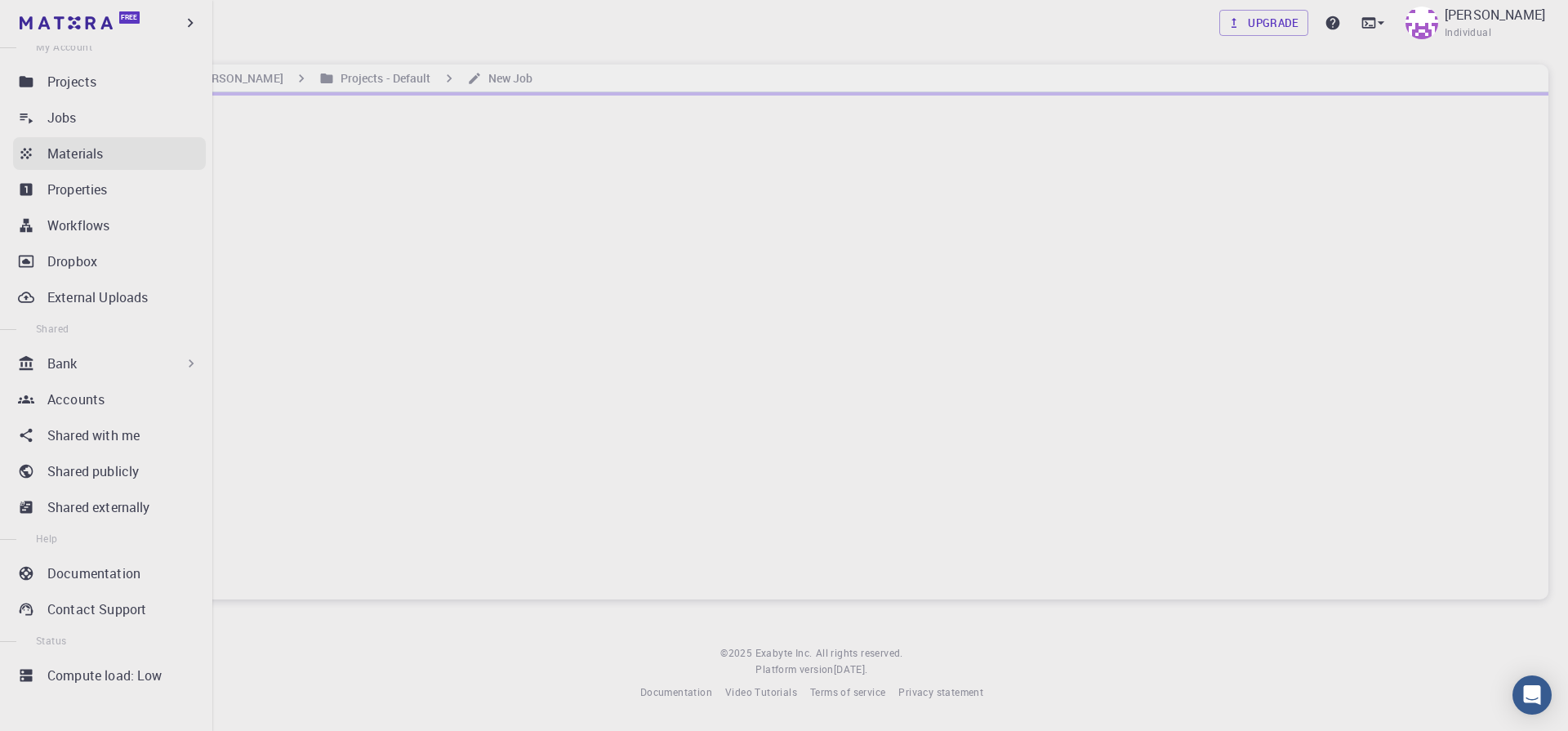
click at [22, 151] on icon at bounding box center [25, 153] width 11 height 11
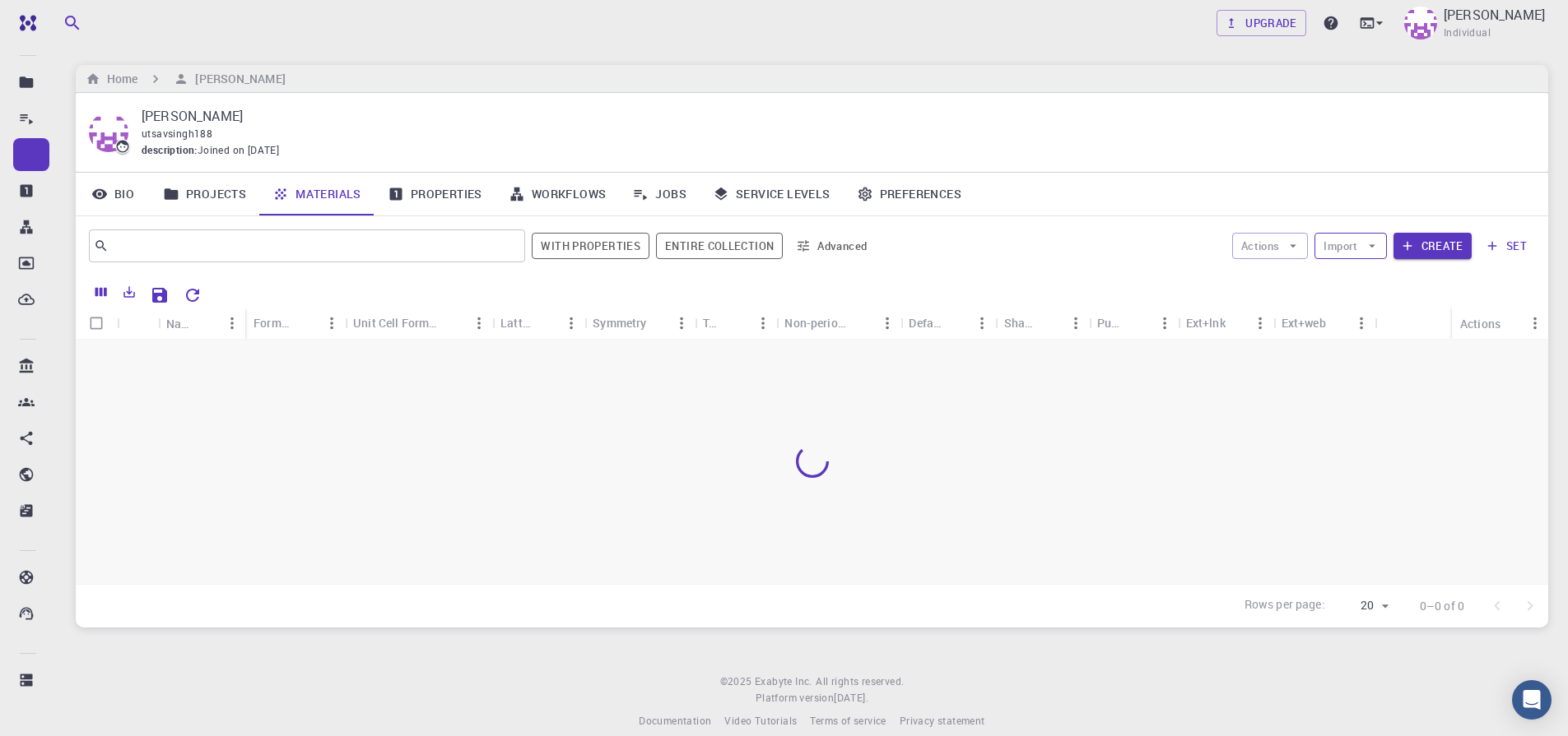
click at [1367, 250] on icon "button" at bounding box center [1371, 245] width 14 height 14
click at [1362, 277] on div at bounding box center [1377, 288] width 30 height 21
click at [1366, 248] on icon "button" at bounding box center [1371, 245] width 14 height 14
click at [1362, 283] on icon at bounding box center [1370, 285] width 16 height 16
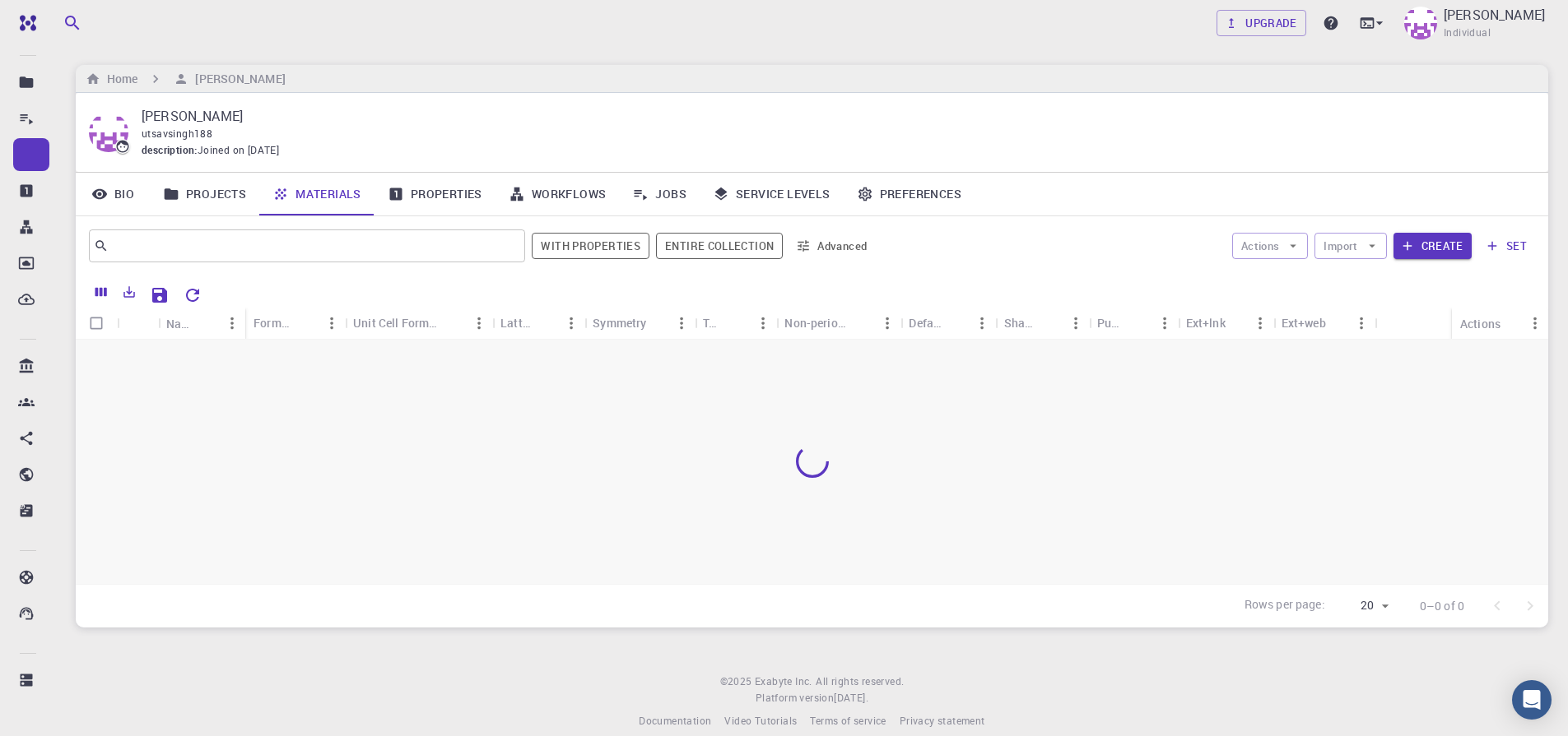
click at [1375, 246] on icon "button" at bounding box center [1371, 245] width 14 height 14
click at [1362, 277] on icon at bounding box center [1370, 285] width 16 height 16
click at [613, 66] on div "Home UTSAV SINGH" at bounding box center [812, 78] width 1472 height 28
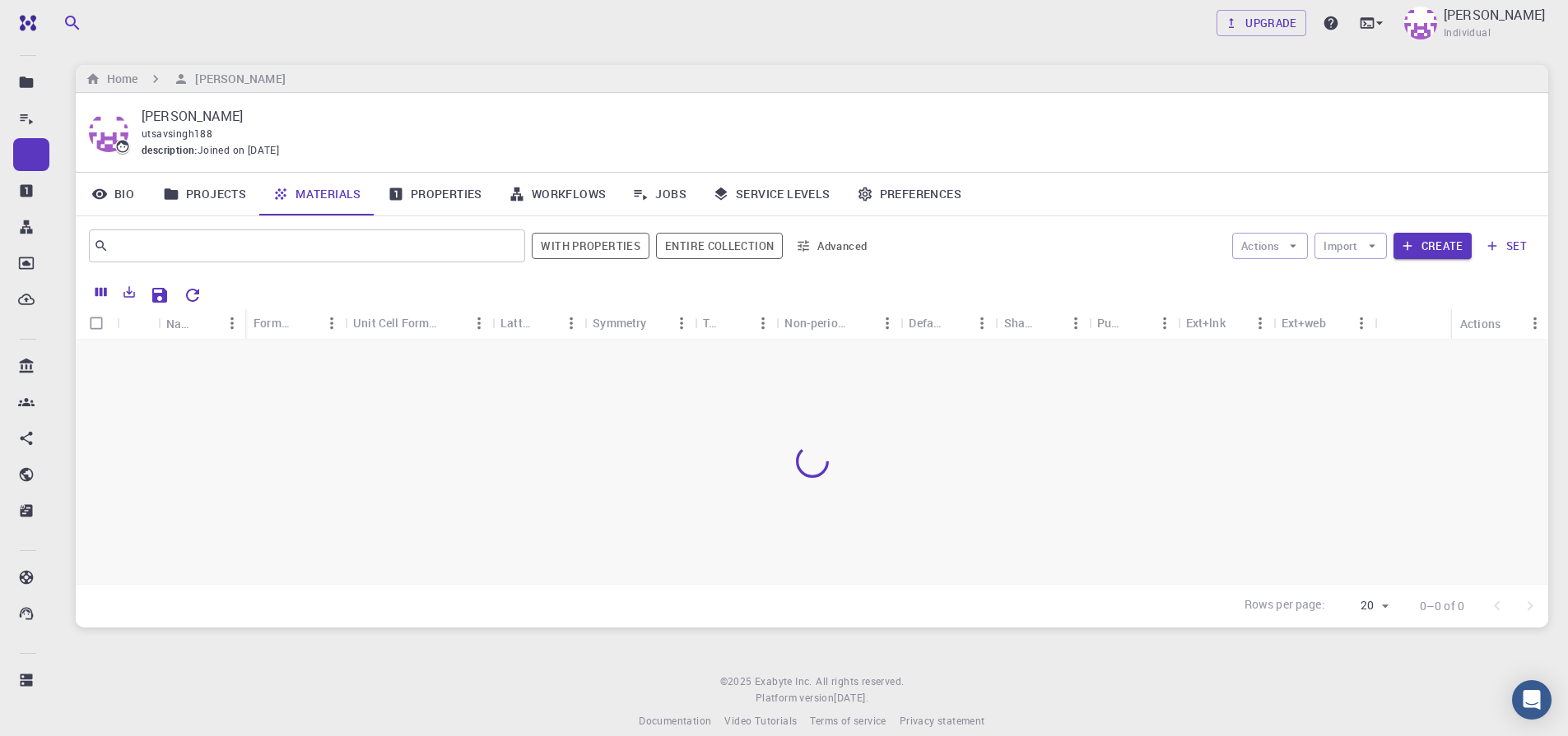
click at [159, 668] on div "Upgrade UTSAV SINGH Individual Home UTSAV SINGH UTSAV SINGH utsavsingh188 descr…" at bounding box center [812, 378] width 1512 height 756
click at [170, 20] on div "Upgrade UTSAV SINGH Individual" at bounding box center [812, 23] width 1512 height 42
click at [931, 75] on div "Home UTSAV SINGH" at bounding box center [812, 78] width 1472 height 28
click at [1374, 245] on icon "button" at bounding box center [1372, 245] width 7 height 3
click at [1364, 285] on icon at bounding box center [1369, 286] width 11 height 14
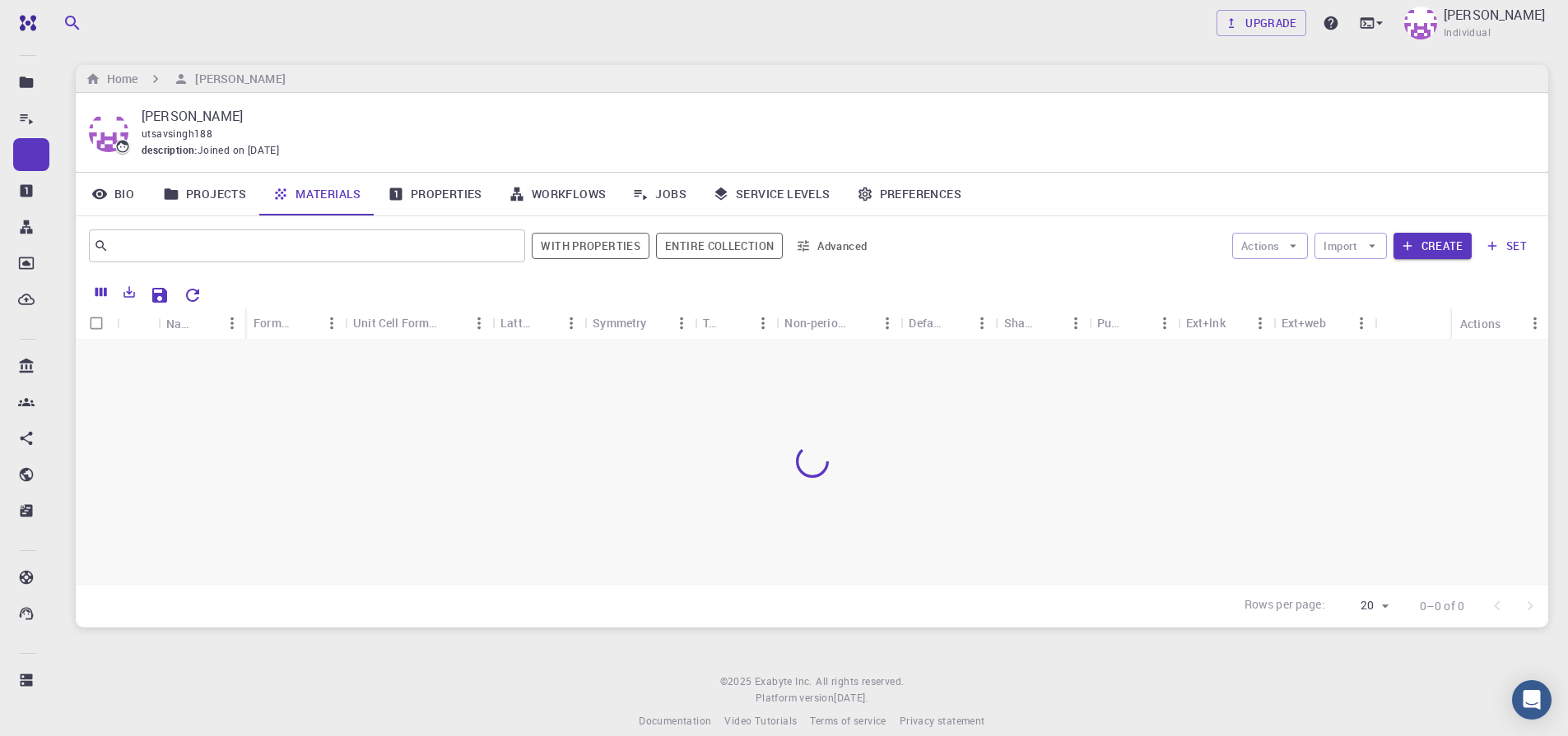
checkbox input "true"
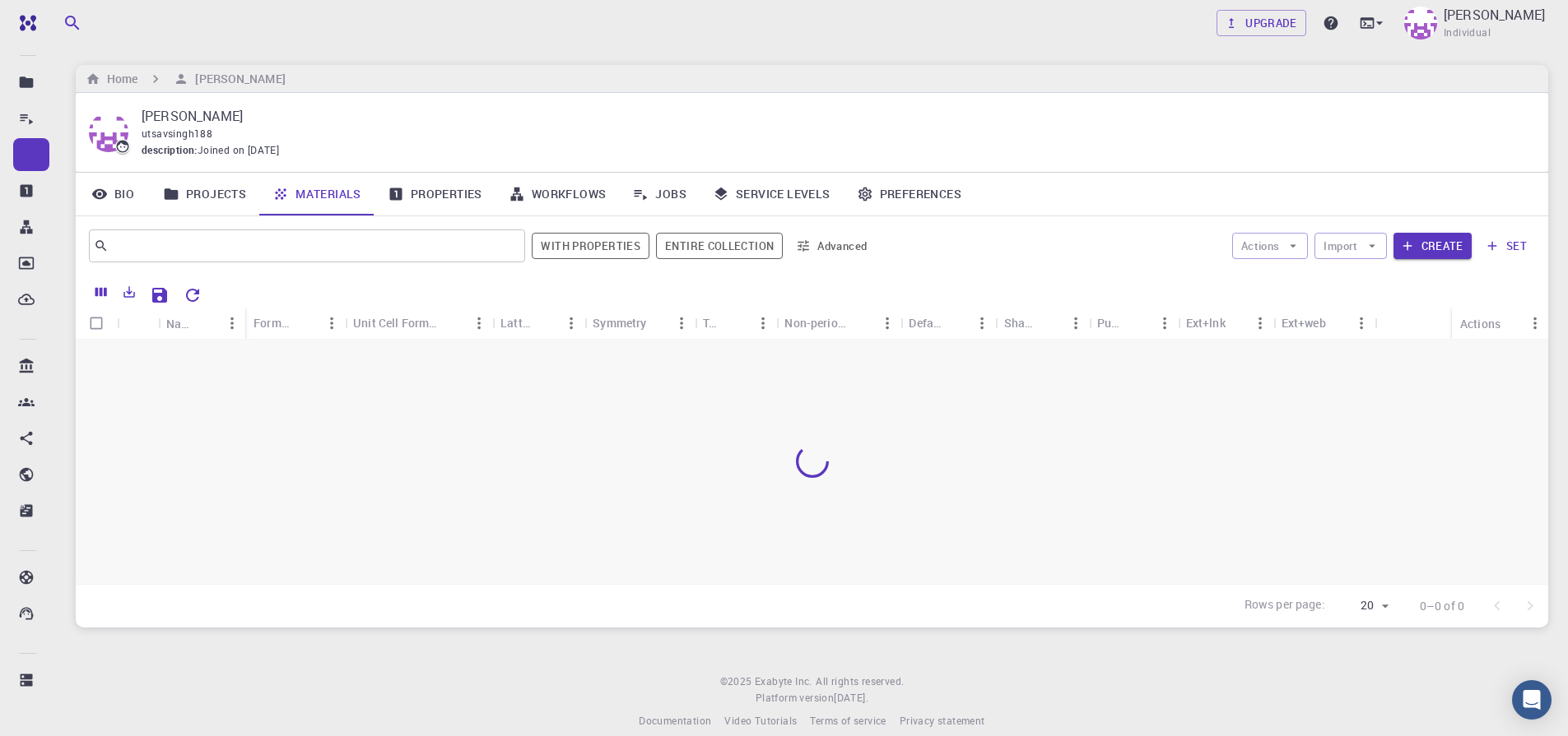
drag, startPoint x: 391, startPoint y: 64, endPoint x: 424, endPoint y: 105, distance: 52.6
click at [598, 70] on div "Home UTSAV SINGH" at bounding box center [812, 78] width 1472 height 28
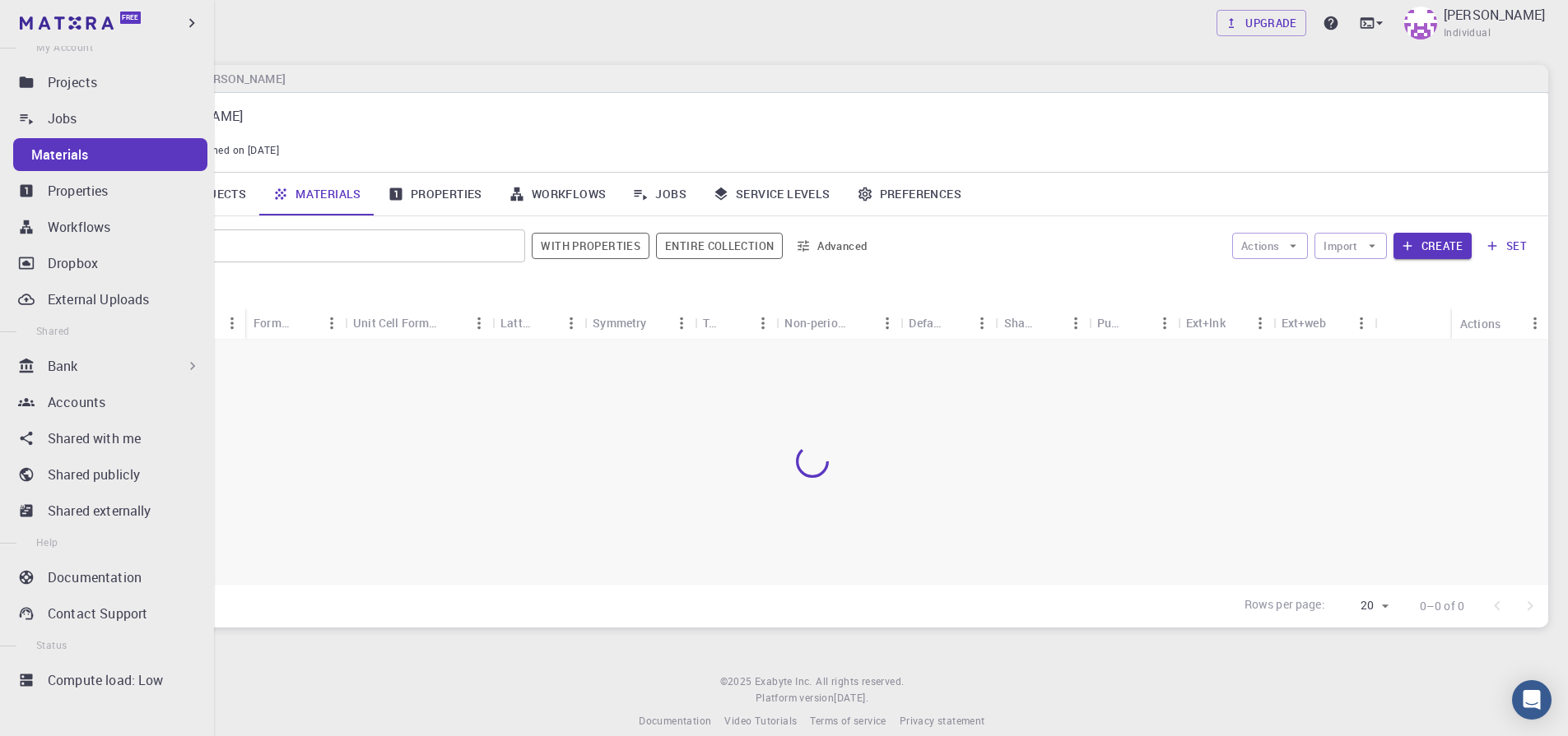
click at [15, 153] on link "Materials" at bounding box center [110, 155] width 194 height 33
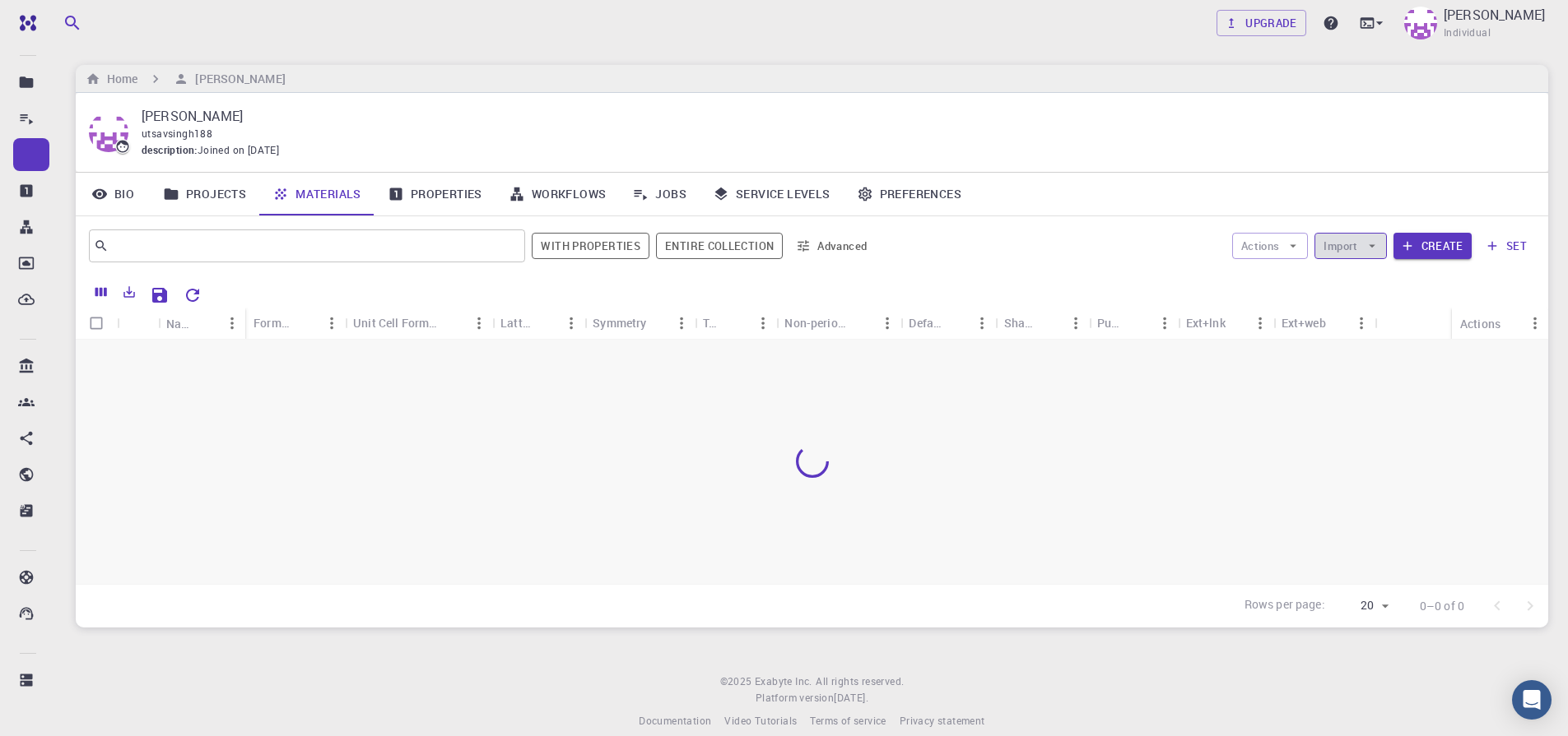
click at [1358, 243] on button "Import" at bounding box center [1350, 245] width 71 height 26
click at [1362, 277] on icon at bounding box center [1370, 285] width 16 height 16
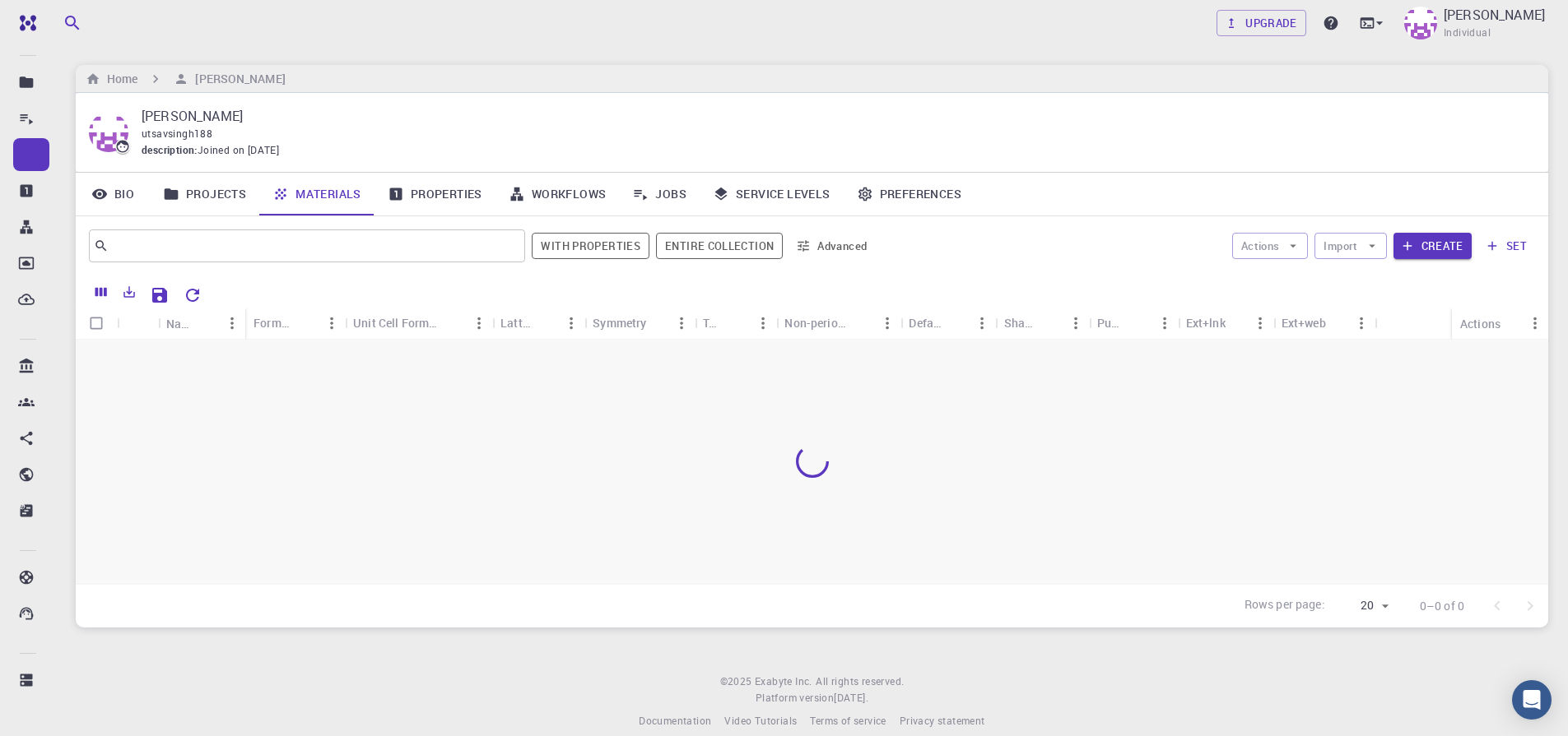
click at [1379, 241] on icon "button" at bounding box center [1371, 245] width 14 height 14
click at [1362, 279] on icon at bounding box center [1370, 285] width 16 height 16
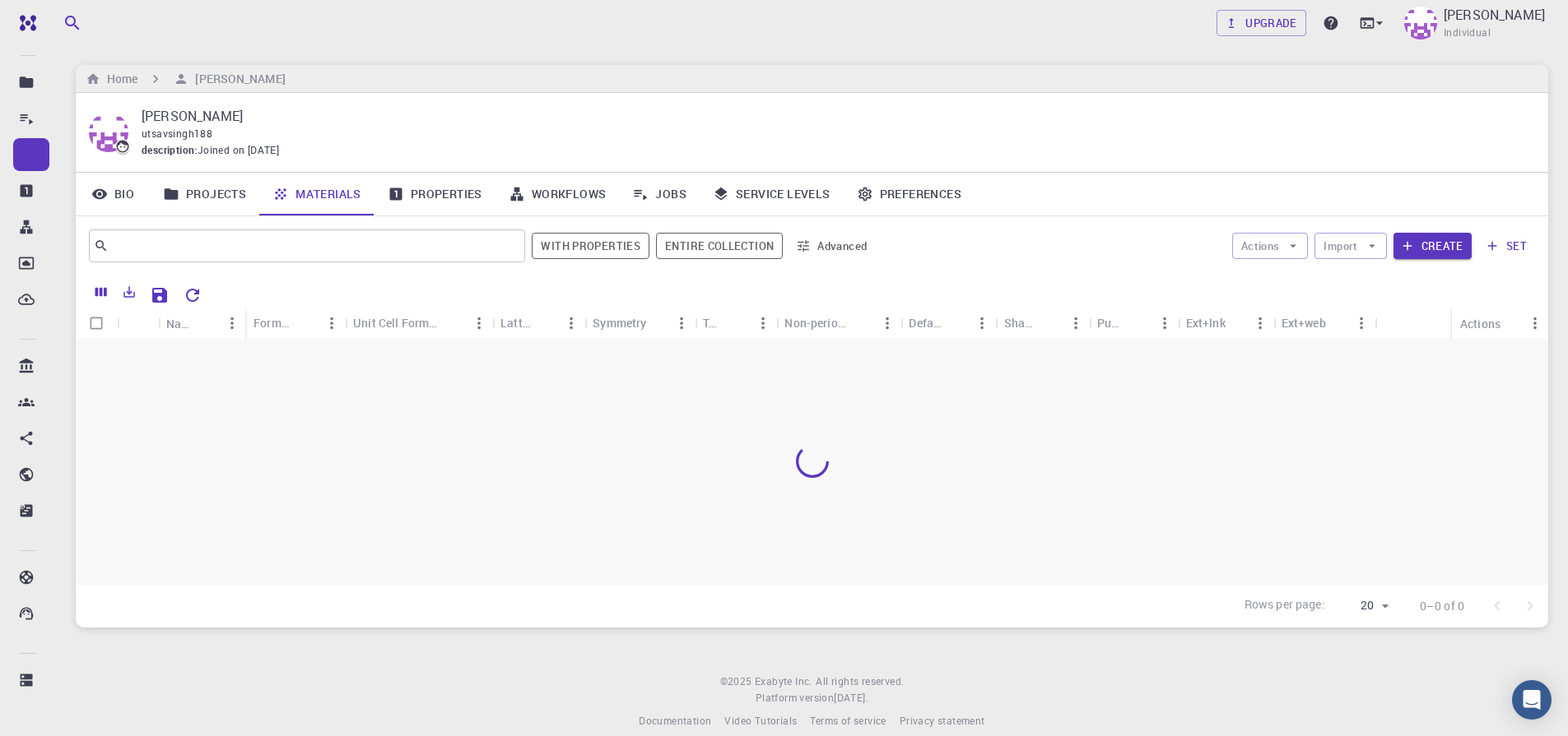
checkbox input "true"
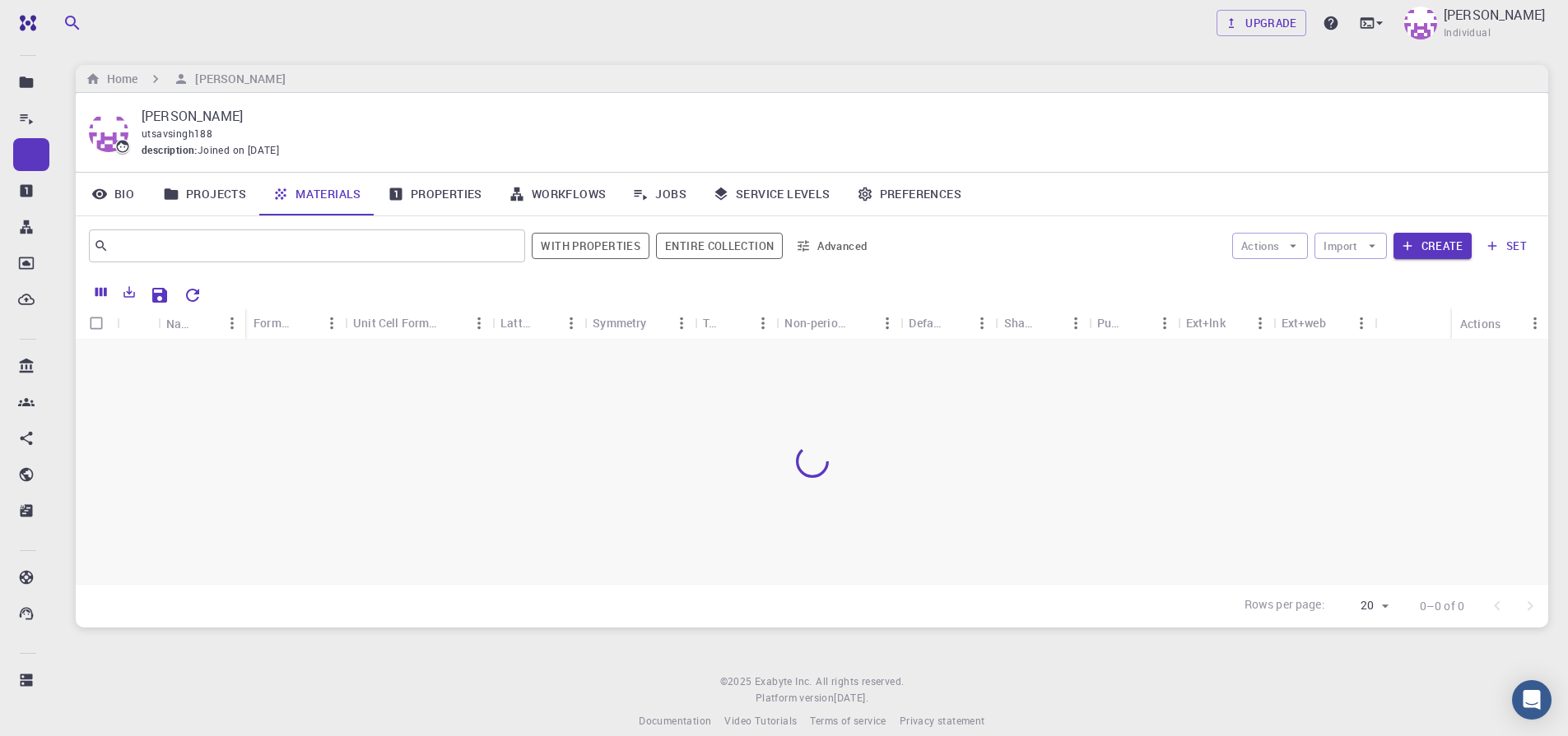
click at [197, 205] on link "Projects" at bounding box center [204, 194] width 109 height 42
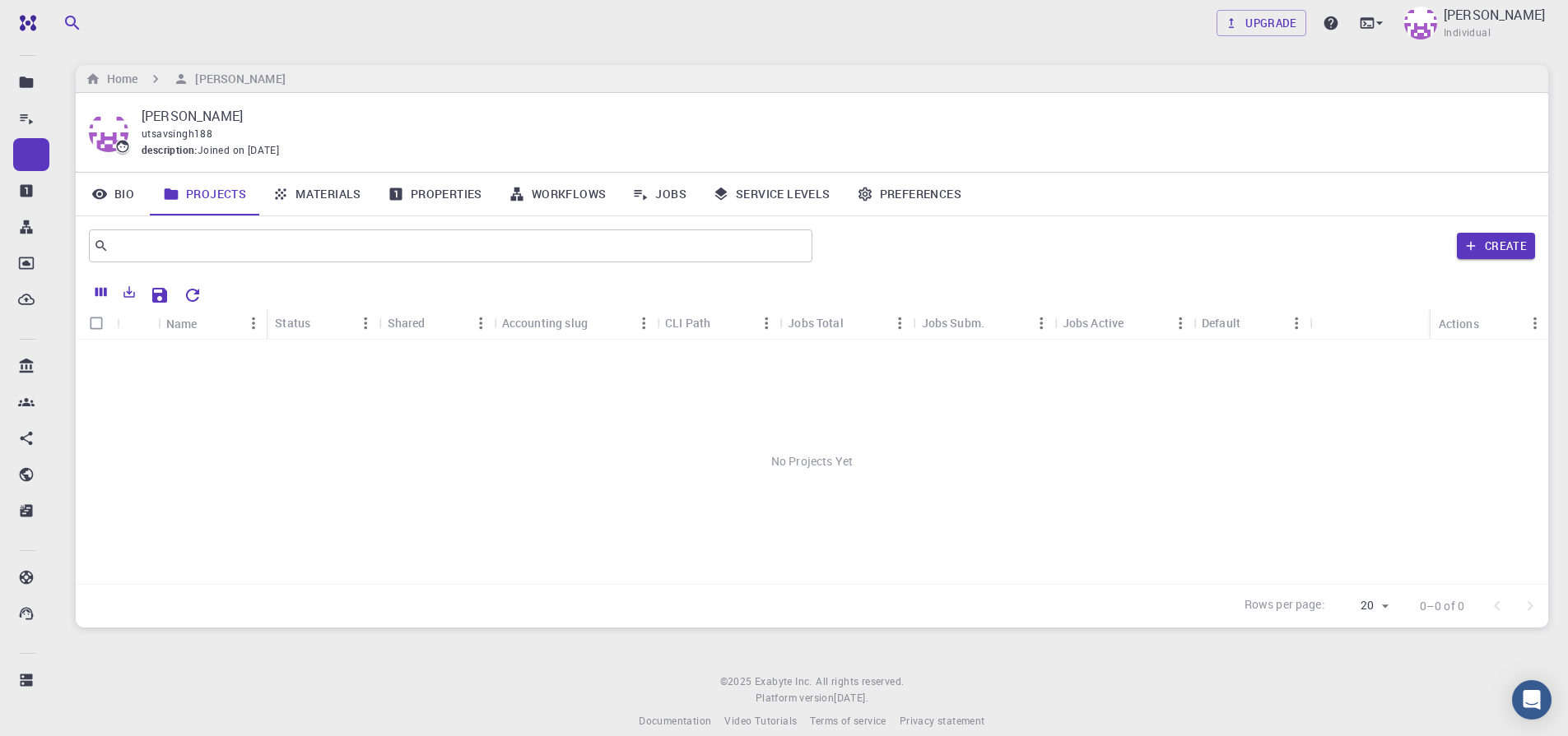
click at [317, 206] on link "Materials" at bounding box center [316, 194] width 115 height 42
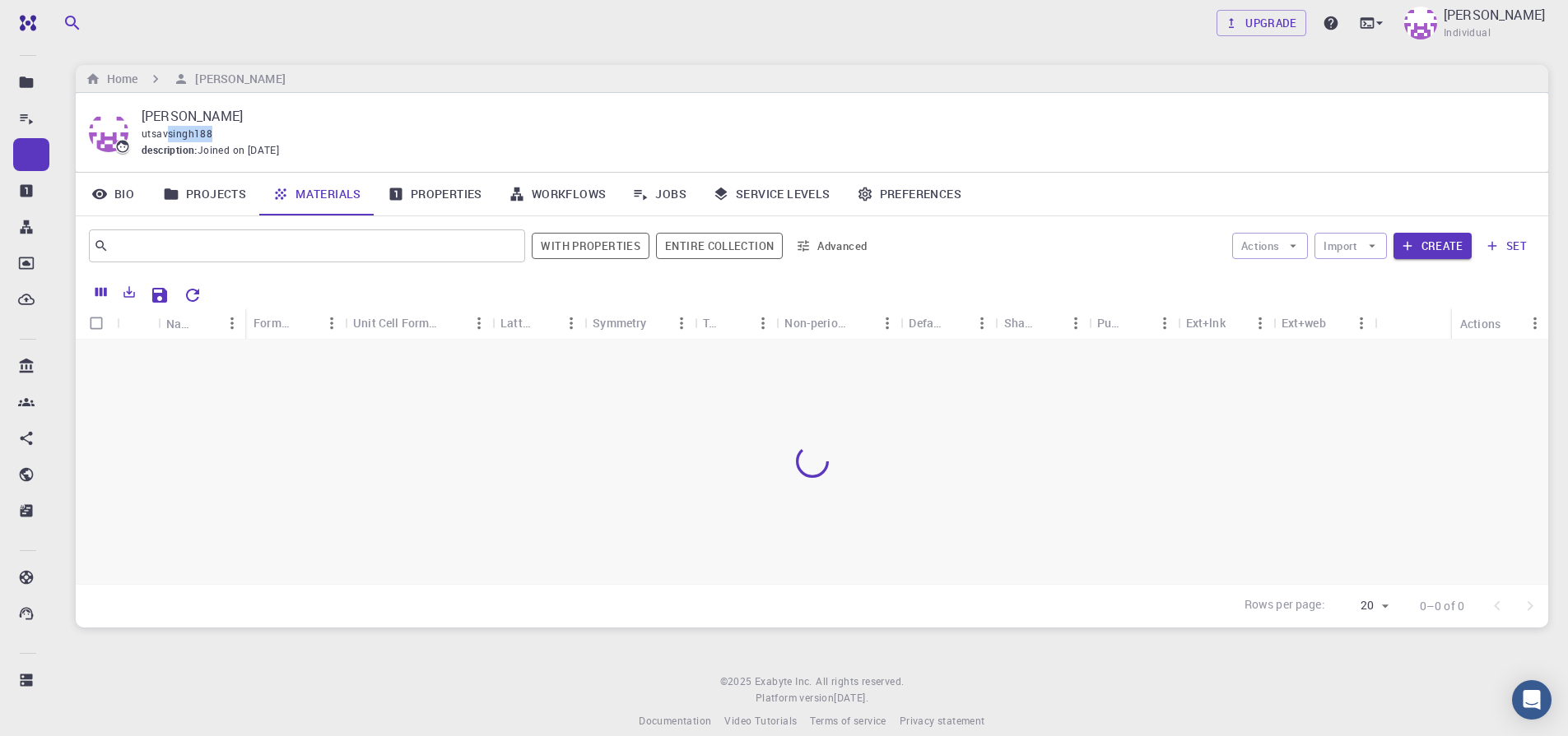
drag, startPoint x: 167, startPoint y: 136, endPoint x: 271, endPoint y: 133, distance: 104.0
click at [271, 133] on div "utsavsingh188" at bounding box center [832, 133] width 1380 height 16
click at [195, 198] on link "Projects" at bounding box center [204, 194] width 109 height 42
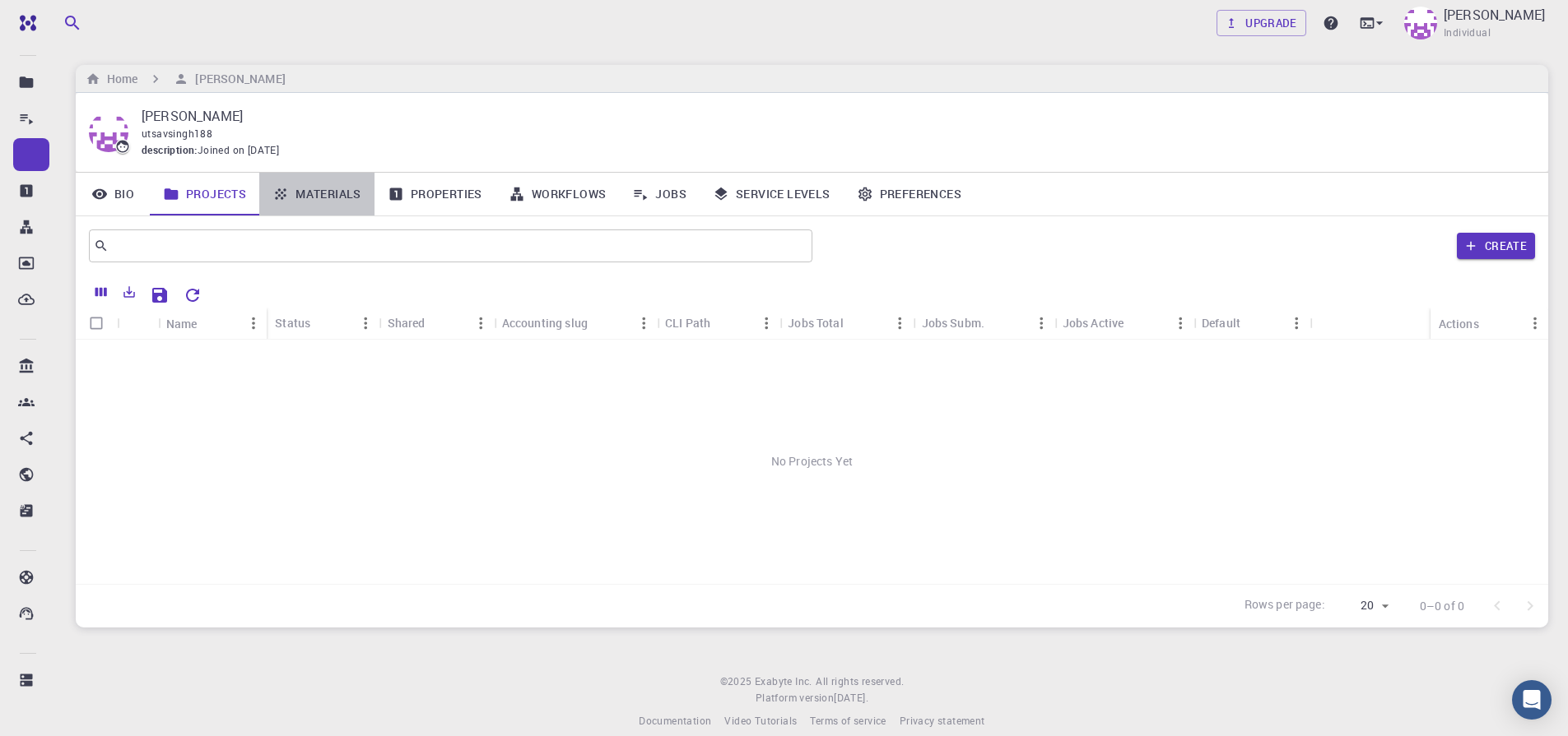
click at [318, 200] on link "Materials" at bounding box center [316, 194] width 115 height 42
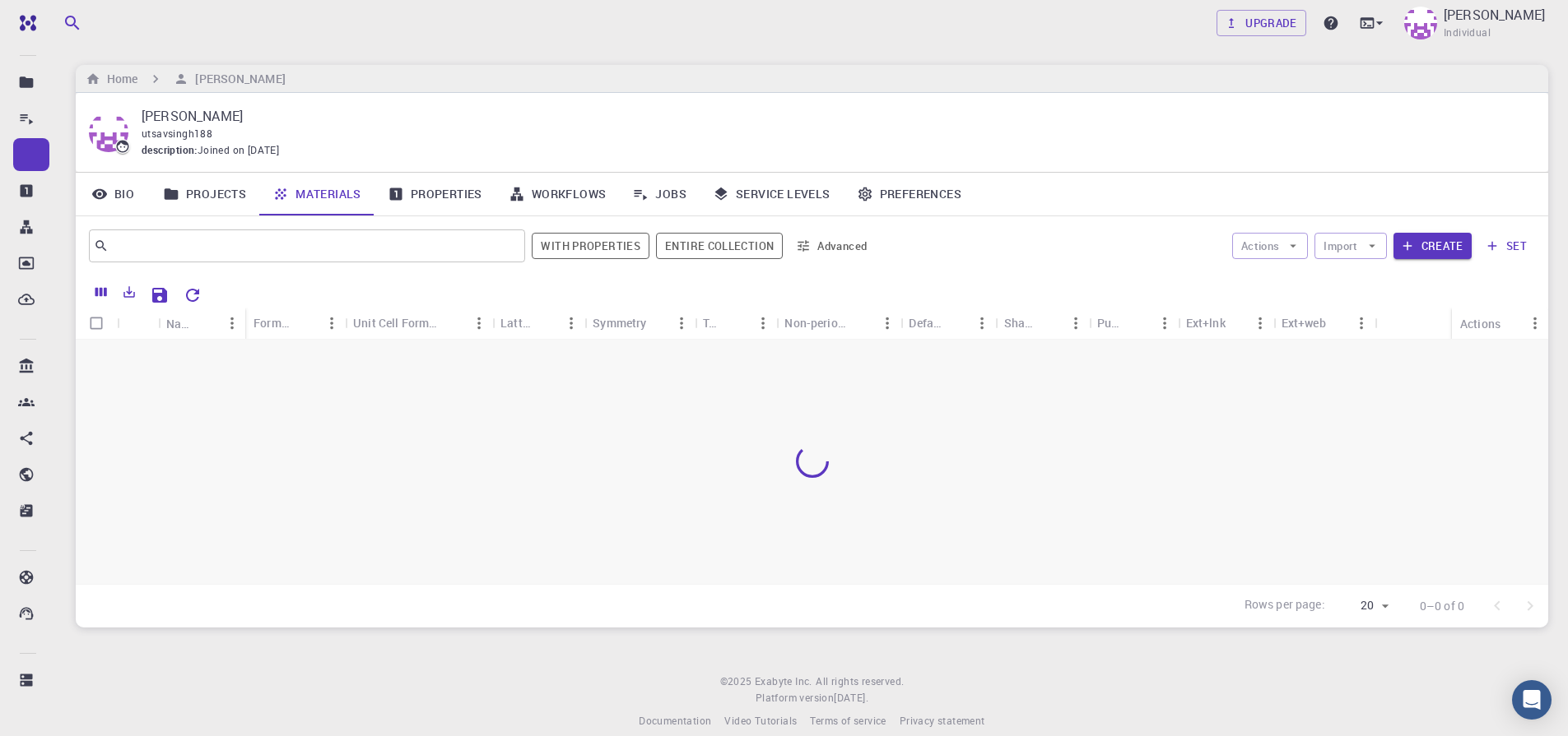
click at [556, 192] on link "Workflows" at bounding box center [557, 194] width 125 height 42
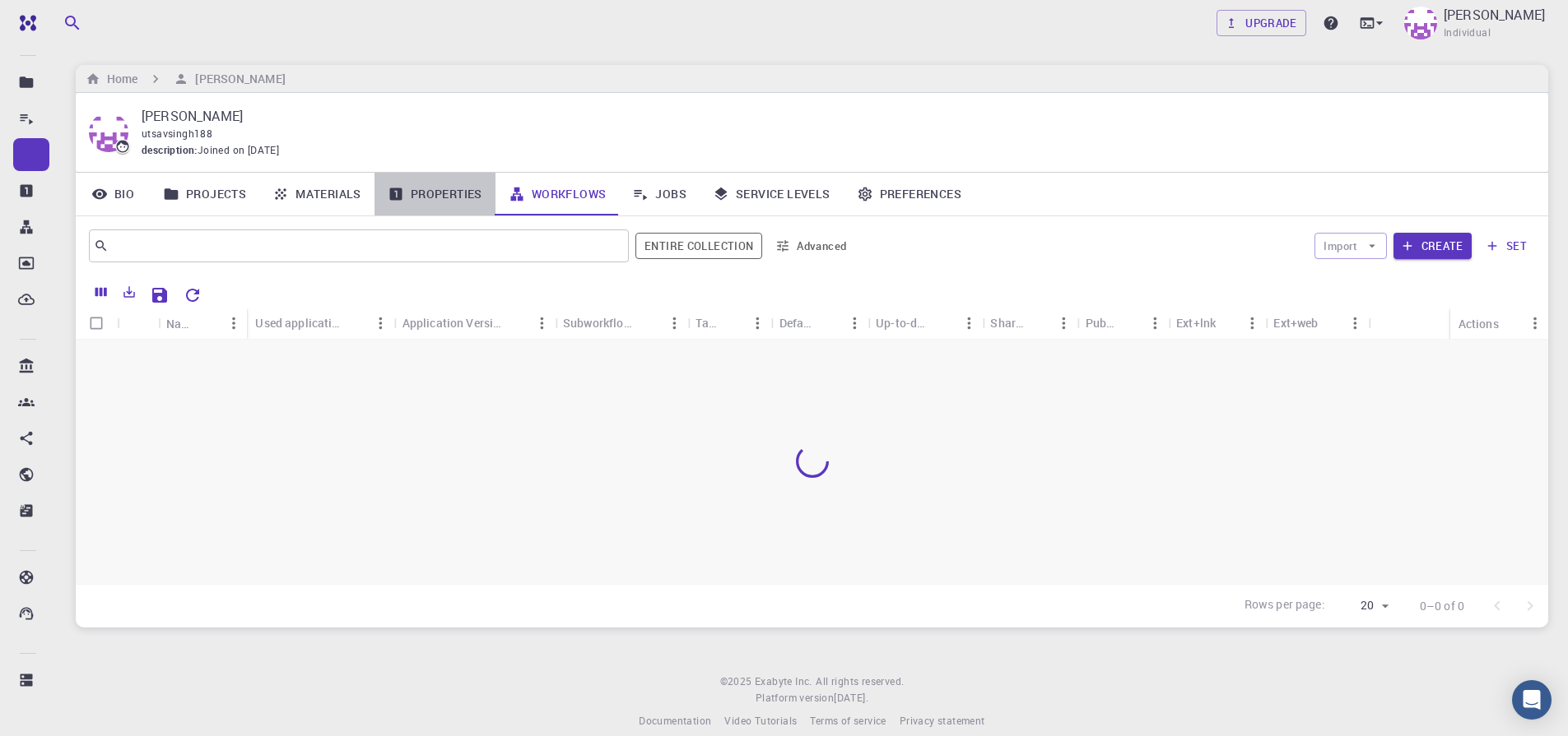
click at [462, 203] on link "Properties" at bounding box center [435, 194] width 121 height 42
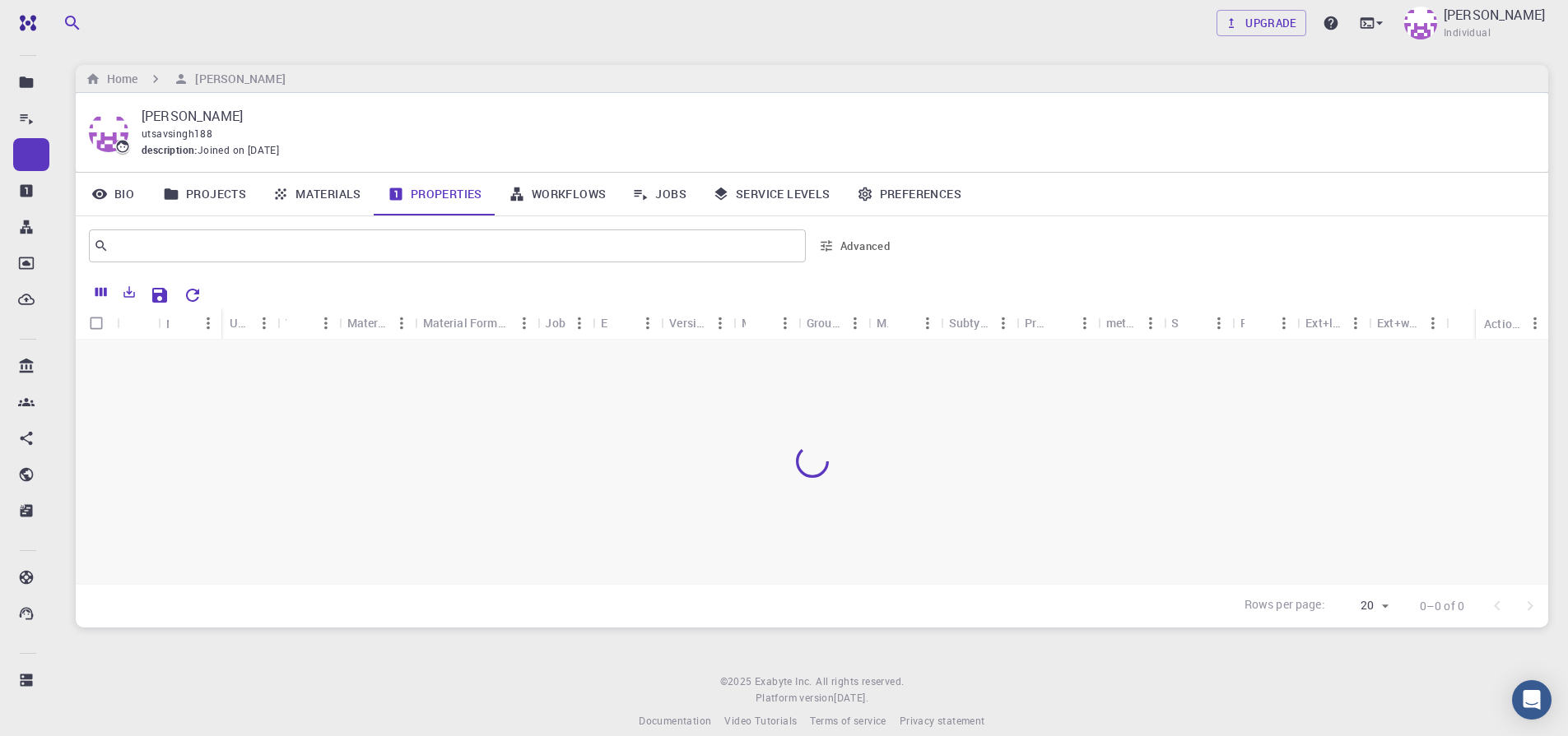
click at [332, 203] on link "Materials" at bounding box center [316, 194] width 115 height 42
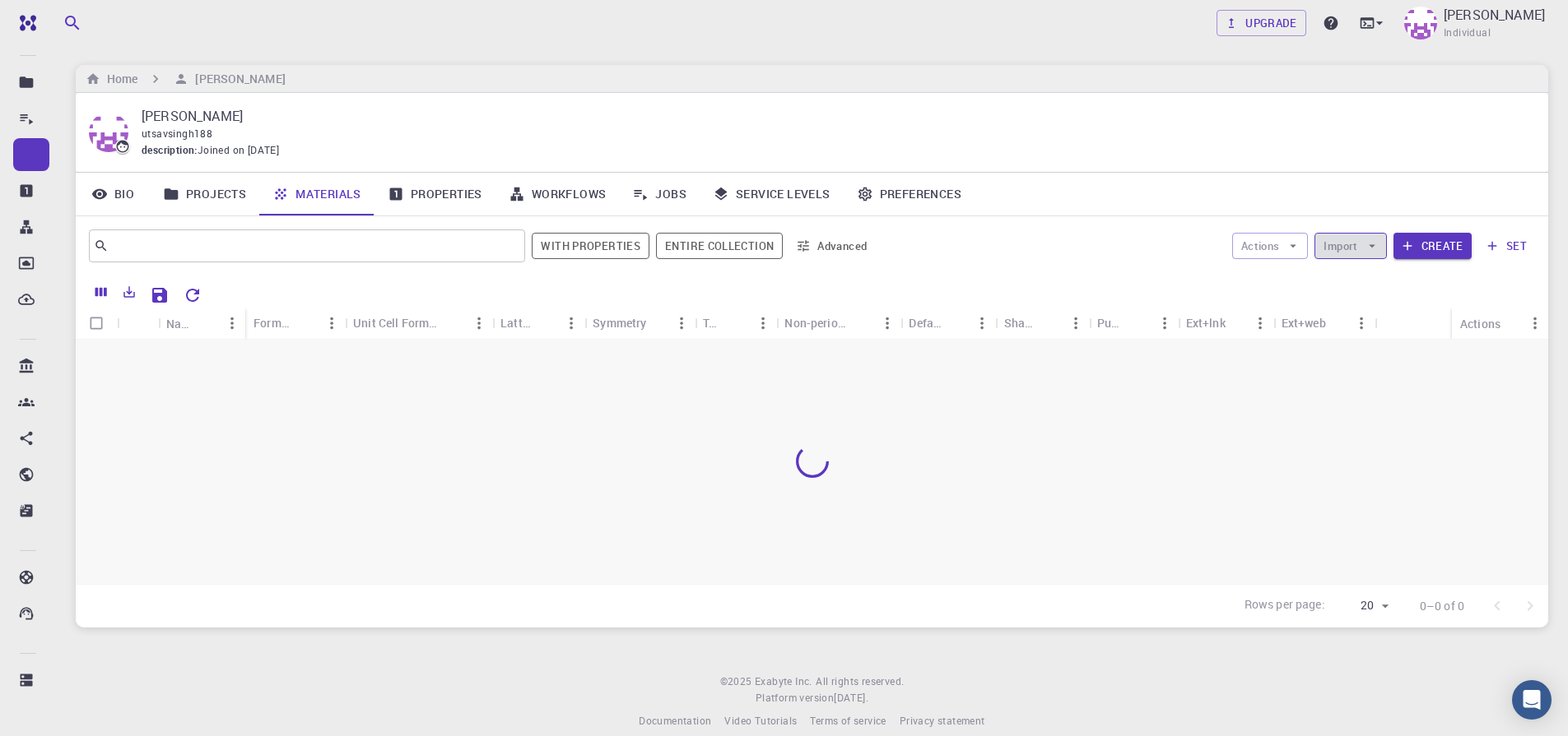
click at [1366, 245] on icon "button" at bounding box center [1371, 245] width 14 height 14
click at [1362, 283] on div at bounding box center [1377, 288] width 30 height 21
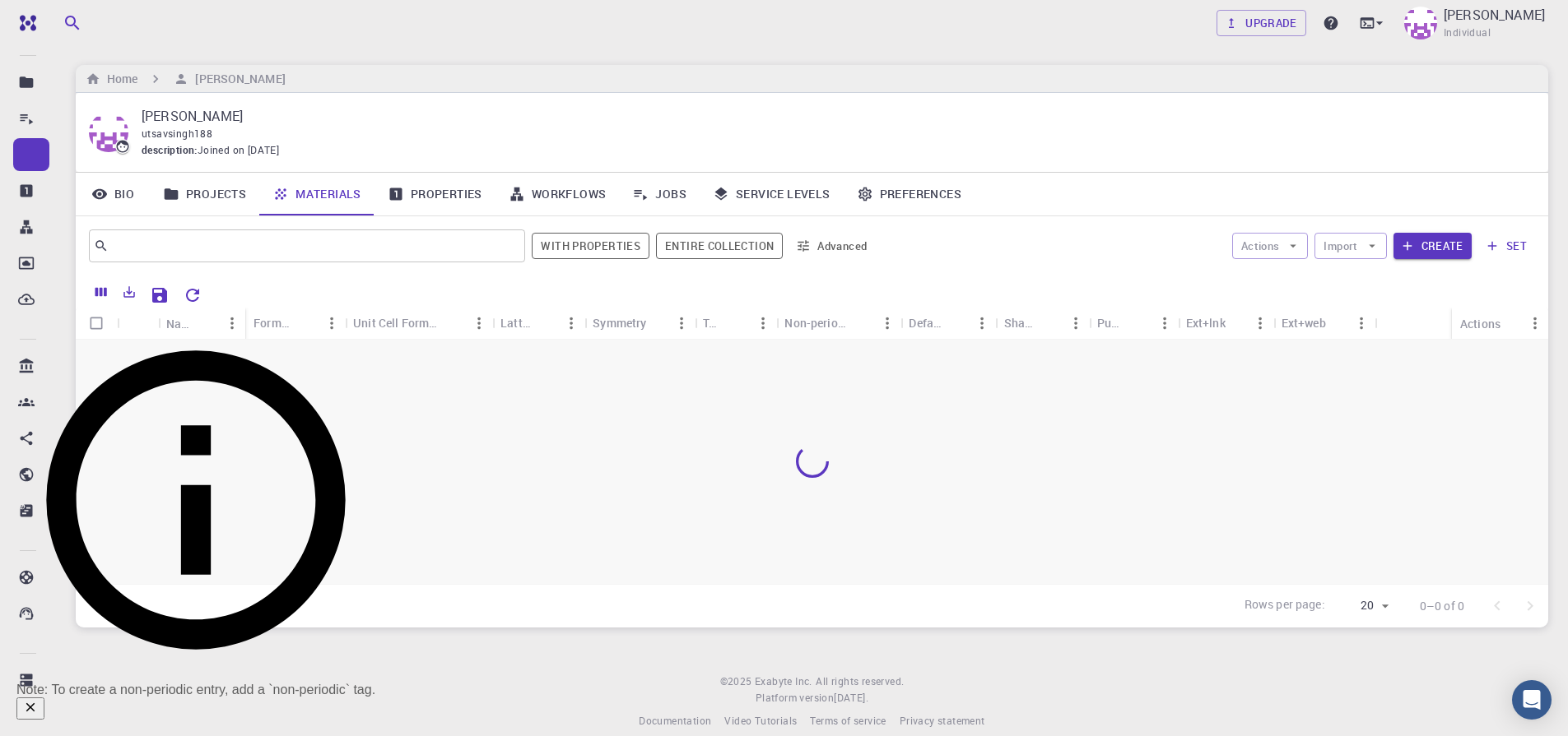
scroll to position [19, 0]
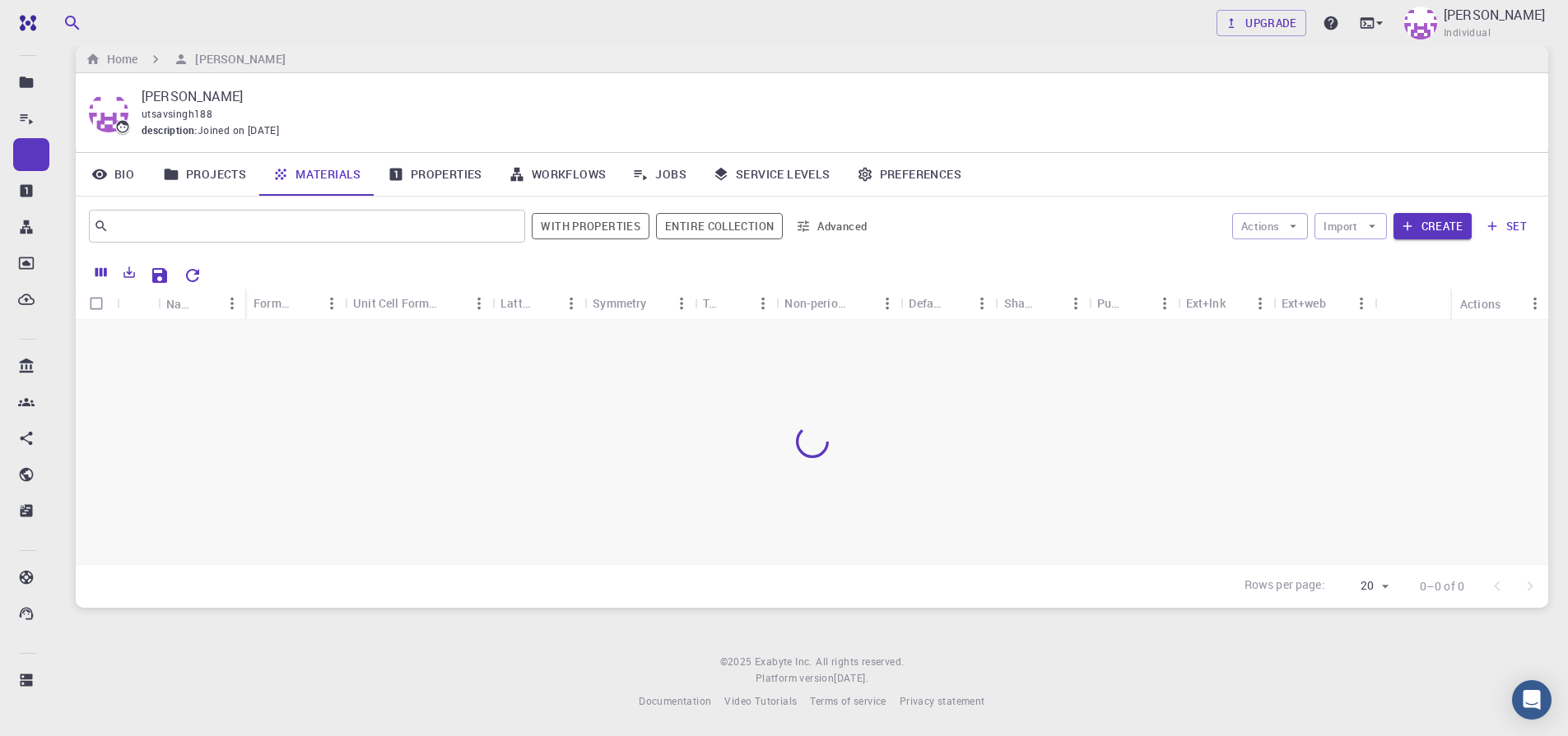
checkbox input "true"
click at [197, 735] on icon "button" at bounding box center [192, 745] width 9 height 9
